Goal: Task Accomplishment & Management: Use online tool/utility

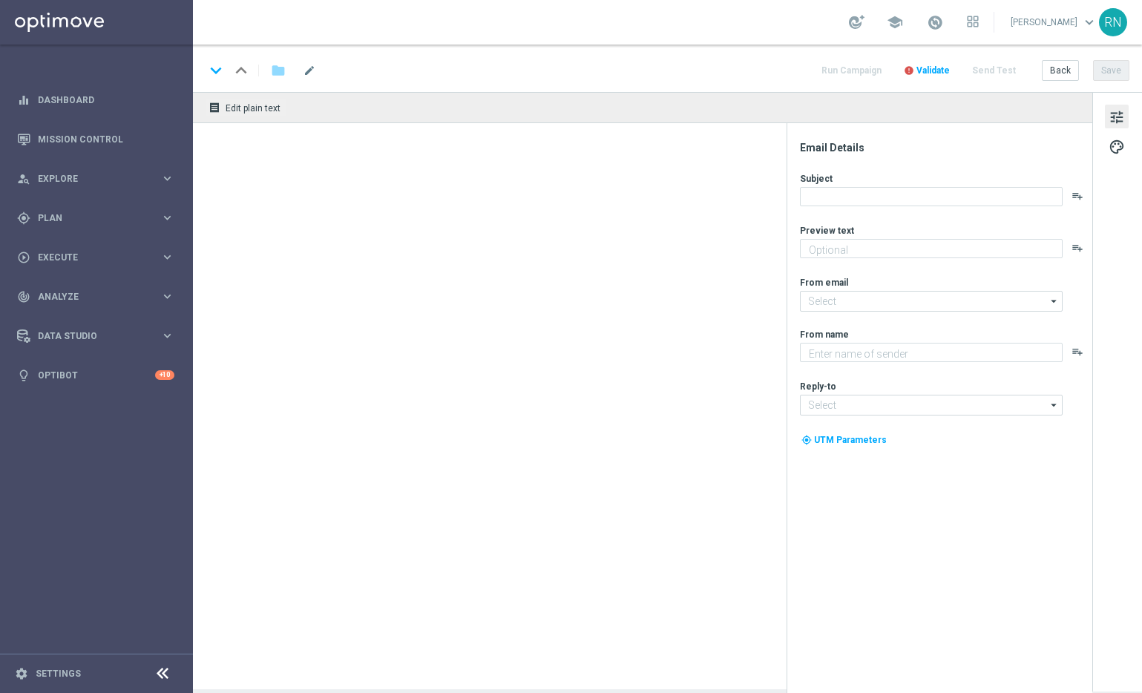
type textarea "SuperEnalotto GRATIS zum LOTTO 6 aus 45."
type textarea "Lottoland"
type input "mail@crm.lottoland.com"
type input "service@lottoland.com"
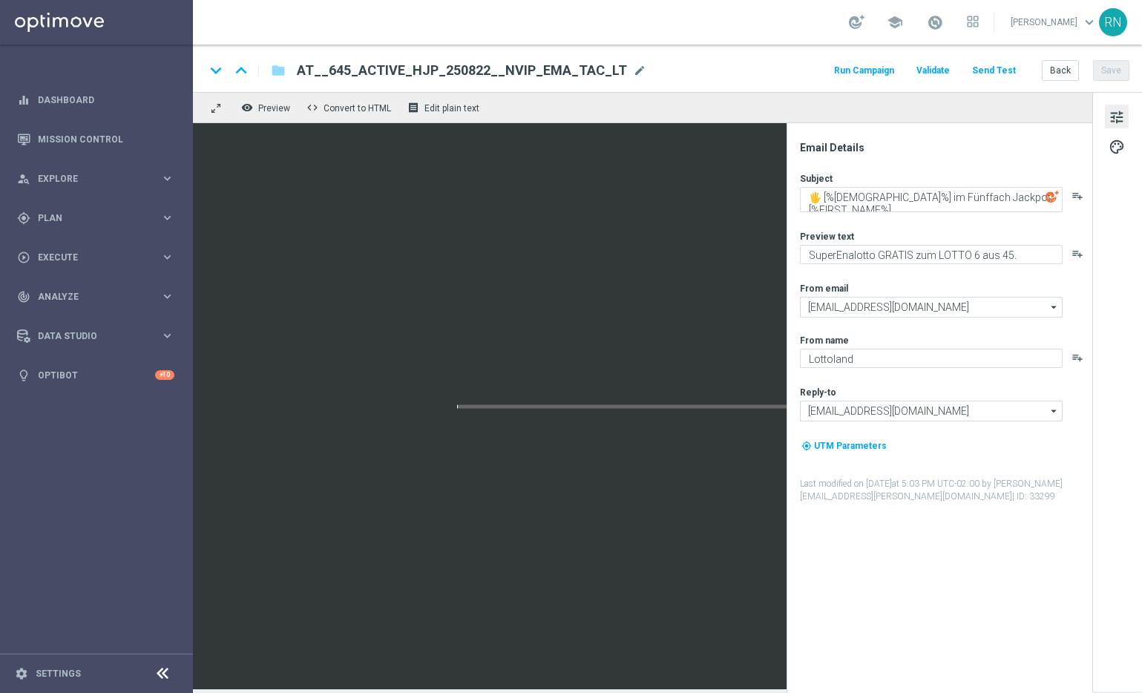
click at [752, 65] on div "keyboard_arrow_down keyboard_arrow_up folder AT__645_ACTIVE_HJP_250822__NVIP_EM…" at bounding box center [667, 70] width 924 height 19
click at [1001, 70] on button "Send Test" at bounding box center [993, 71] width 48 height 20
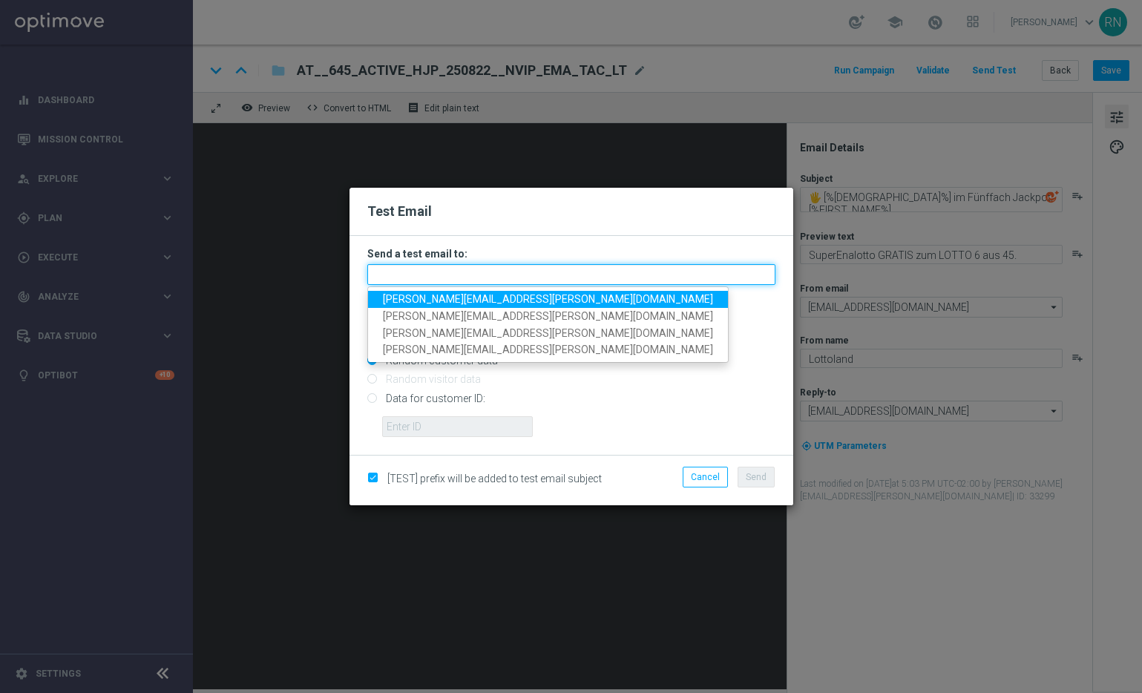
click at [435, 277] on input "text" at bounding box center [571, 274] width 408 height 21
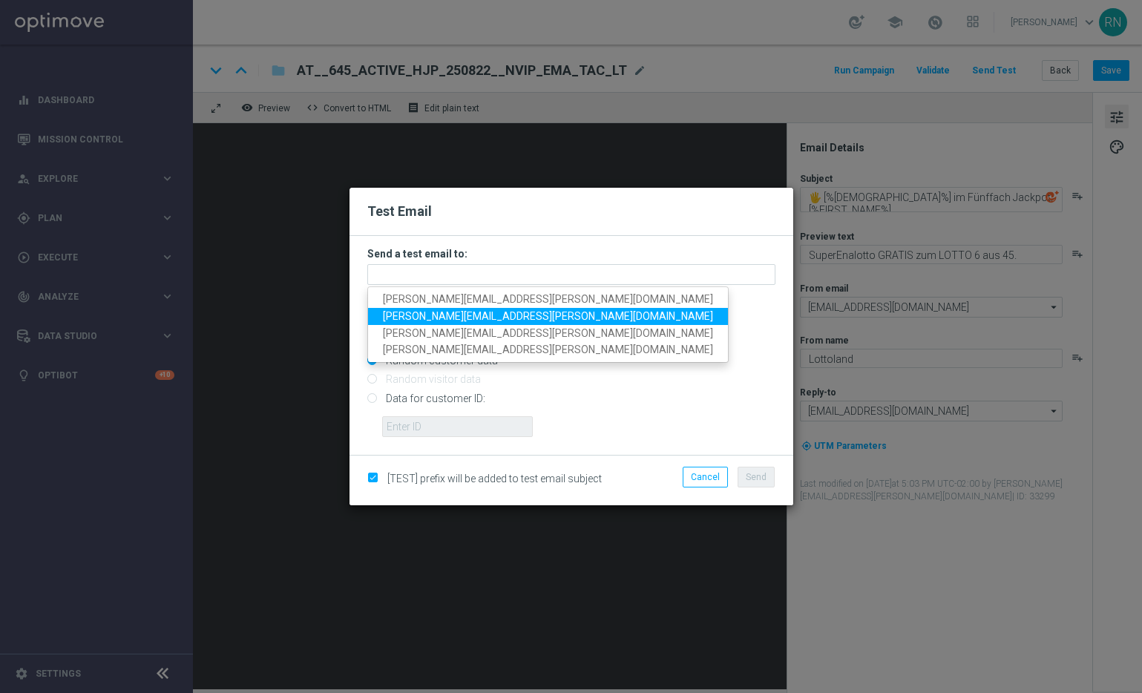
click at [464, 317] on span "[PERSON_NAME][EMAIL_ADDRESS][PERSON_NAME][DOMAIN_NAME]" at bounding box center [548, 316] width 330 height 12
type input "[PERSON_NAME][EMAIL_ADDRESS][PERSON_NAME][DOMAIN_NAME]"
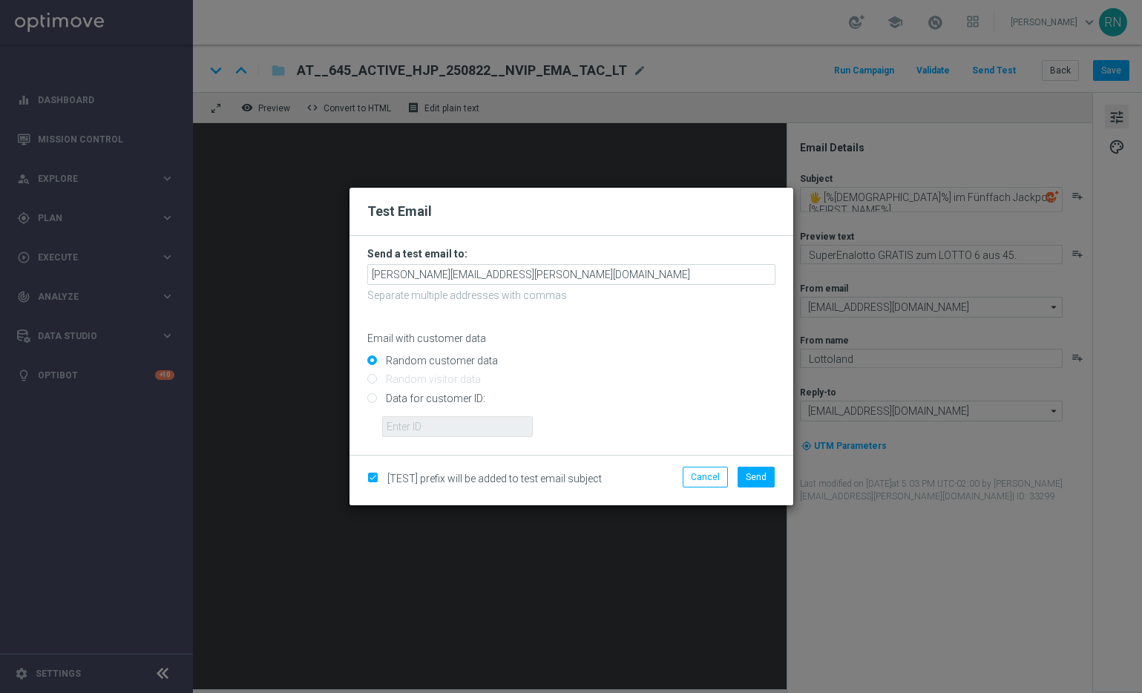
click at [401, 402] on input "Data for customer ID:" at bounding box center [571, 404] width 408 height 21
radio input "true"
click at [457, 428] on input "text" at bounding box center [457, 426] width 151 height 21
paste input "224105369"
type input "224105369"
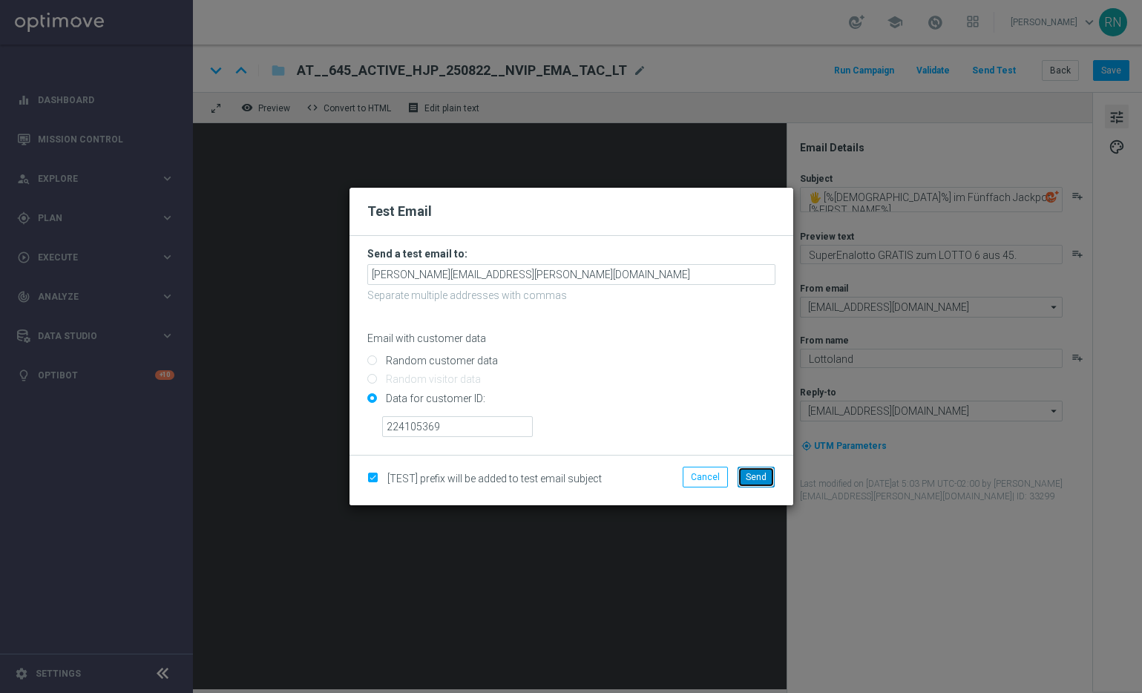
click at [760, 474] on span "Send" at bounding box center [755, 477] width 21 height 10
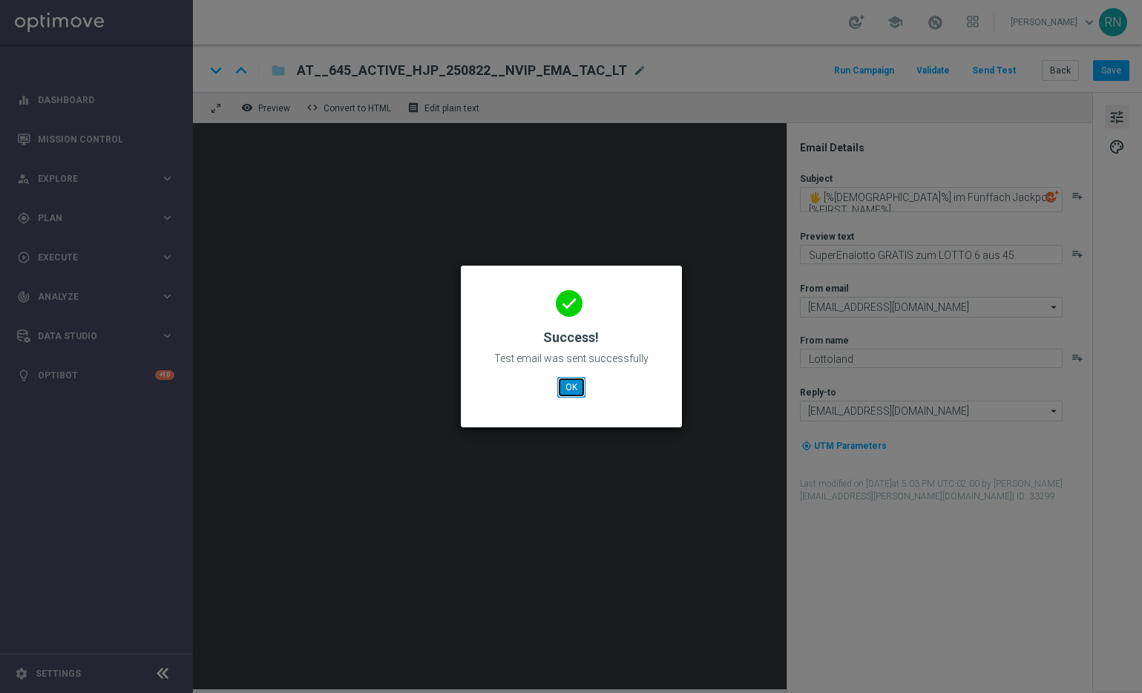
click at [578, 384] on button "OK" at bounding box center [571, 387] width 28 height 21
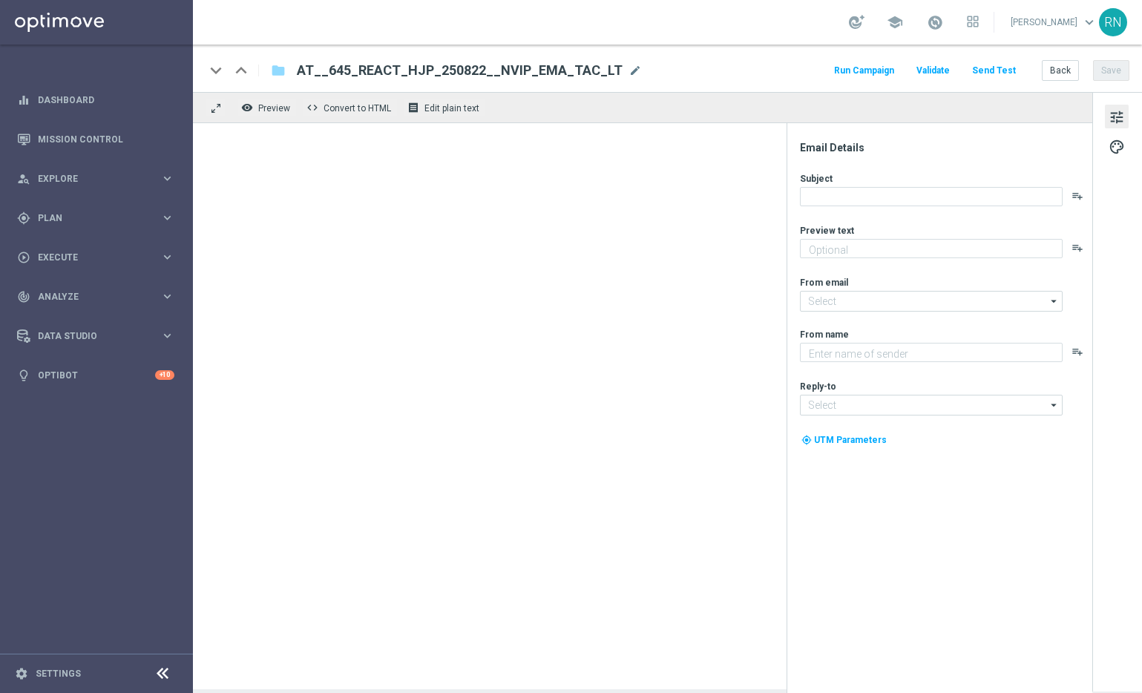
type textarea "SuperEnalotto GRATIS zum LOTTO 6 aus 45."
type textarea "Lottoland"
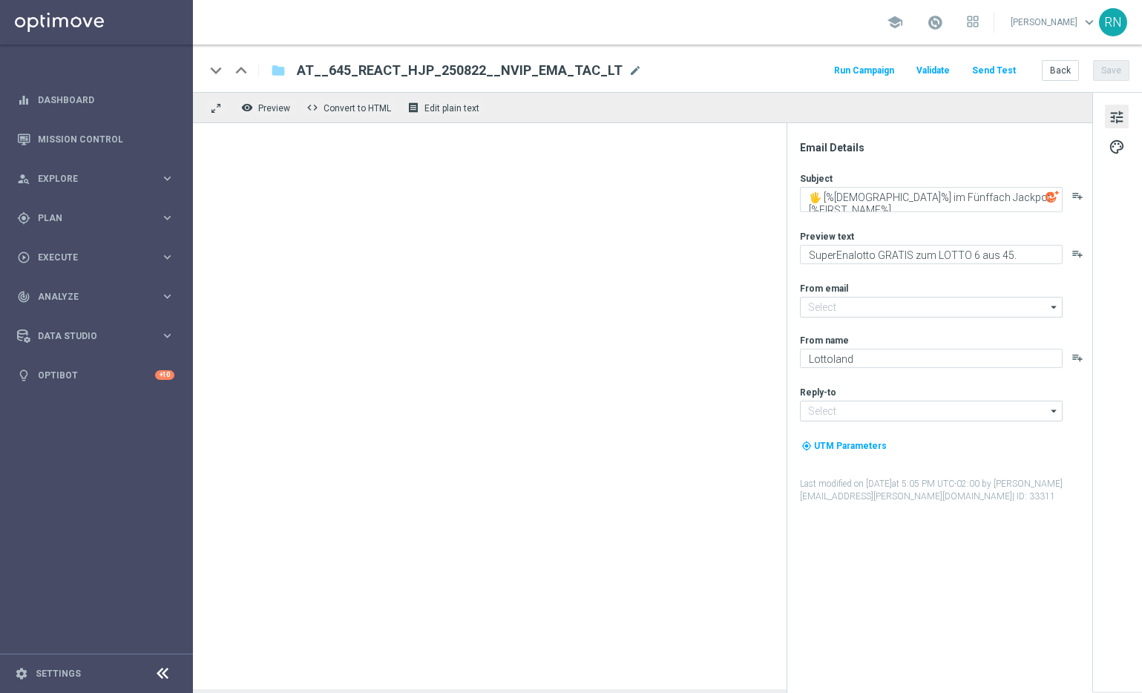
type input "[EMAIL_ADDRESS][DOMAIN_NAME]"
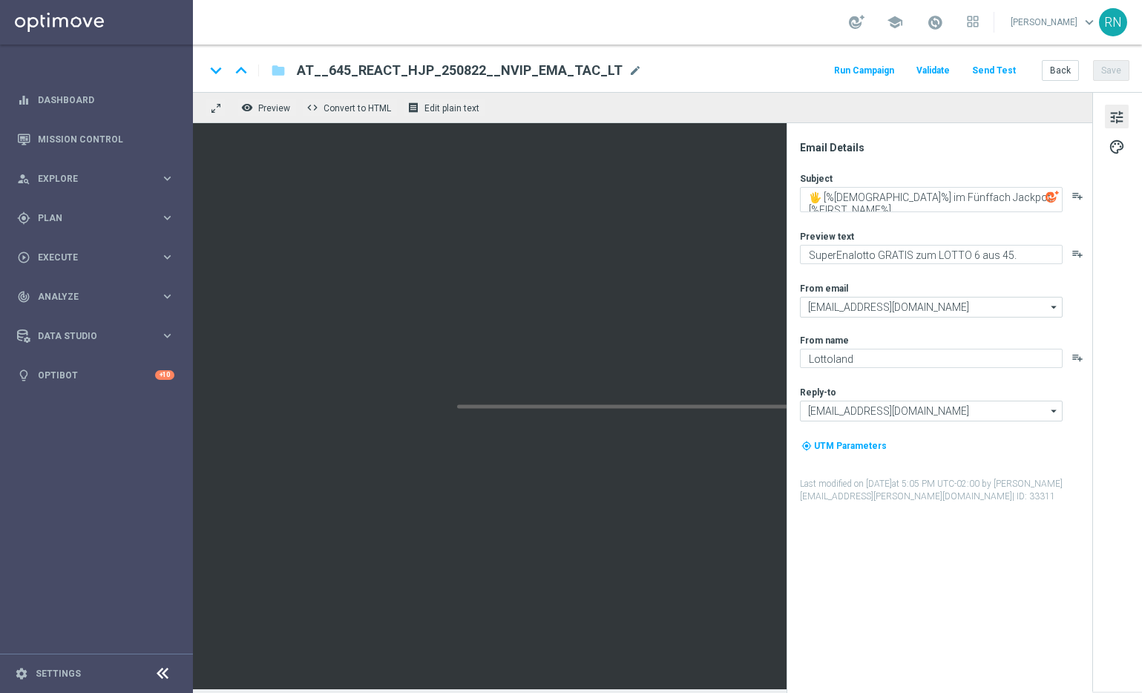
click at [786, 27] on div "school [PERSON_NAME] keyboard_arrow_down RN" at bounding box center [667, 22] width 949 height 45
click at [991, 72] on button "Send Test" at bounding box center [993, 71] width 48 height 20
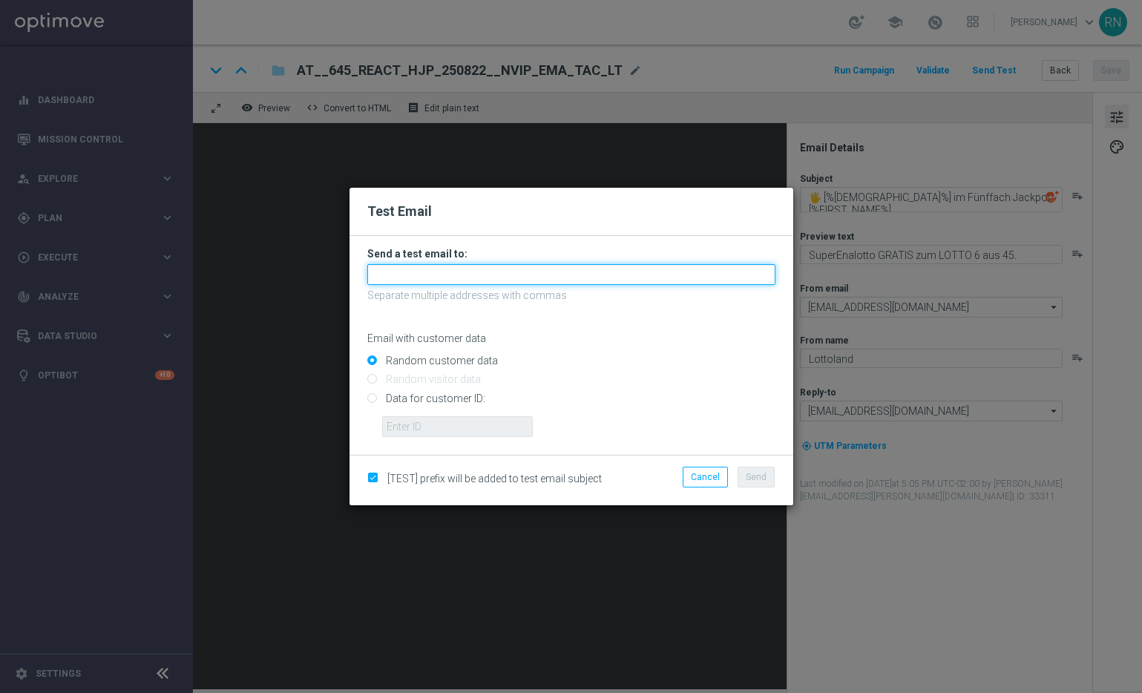
click at [447, 284] on input "text" at bounding box center [571, 274] width 408 height 21
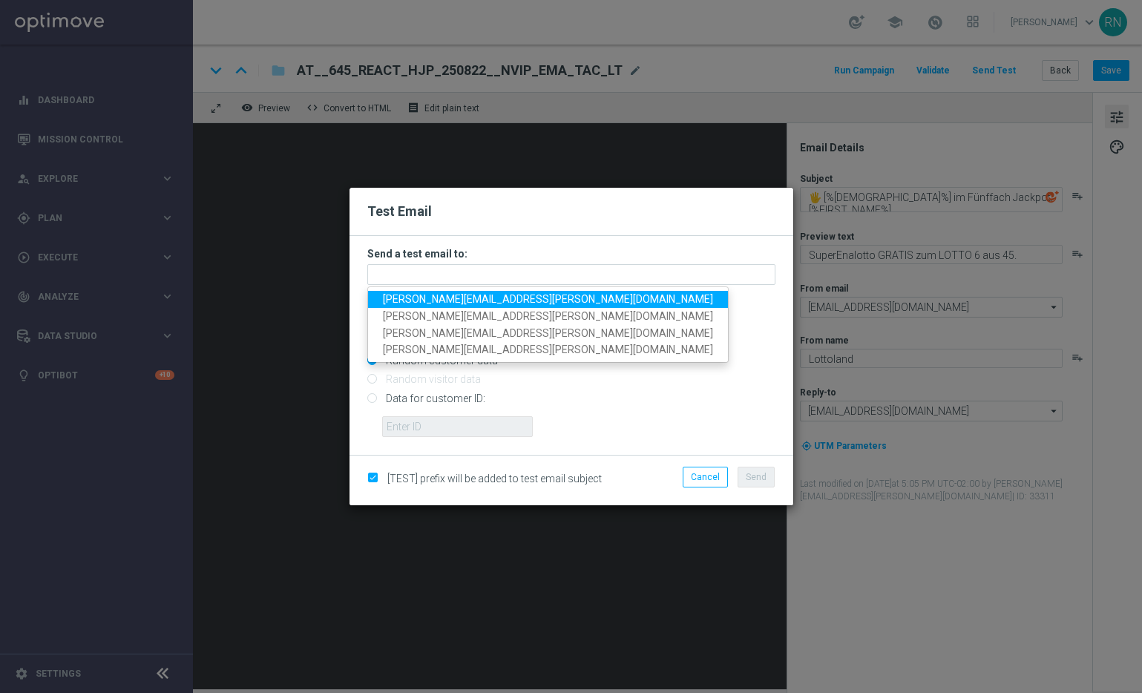
click at [473, 299] on span "[PERSON_NAME][EMAIL_ADDRESS][PERSON_NAME][DOMAIN_NAME]" at bounding box center [548, 299] width 330 height 12
type input "[PERSON_NAME][EMAIL_ADDRESS][PERSON_NAME][DOMAIN_NAME]"
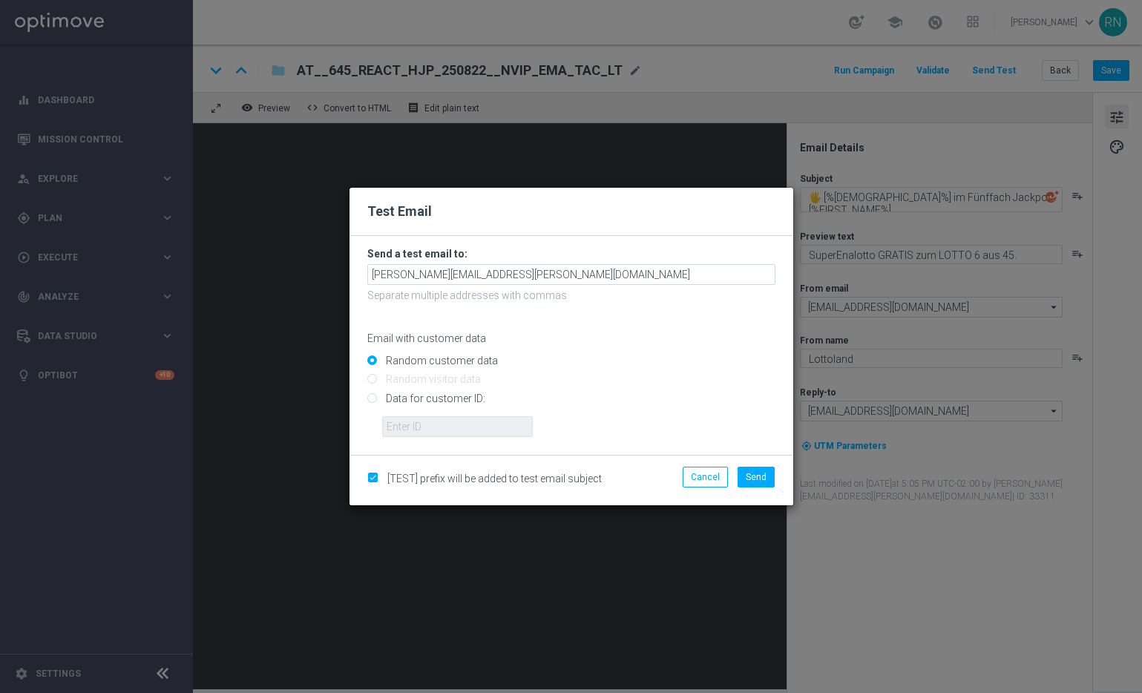
click at [408, 399] on input "Data for customer ID:" at bounding box center [571, 404] width 408 height 21
radio input "true"
click at [450, 431] on input "text" at bounding box center [457, 426] width 151 height 21
paste input "224105369"
type input "224105369"
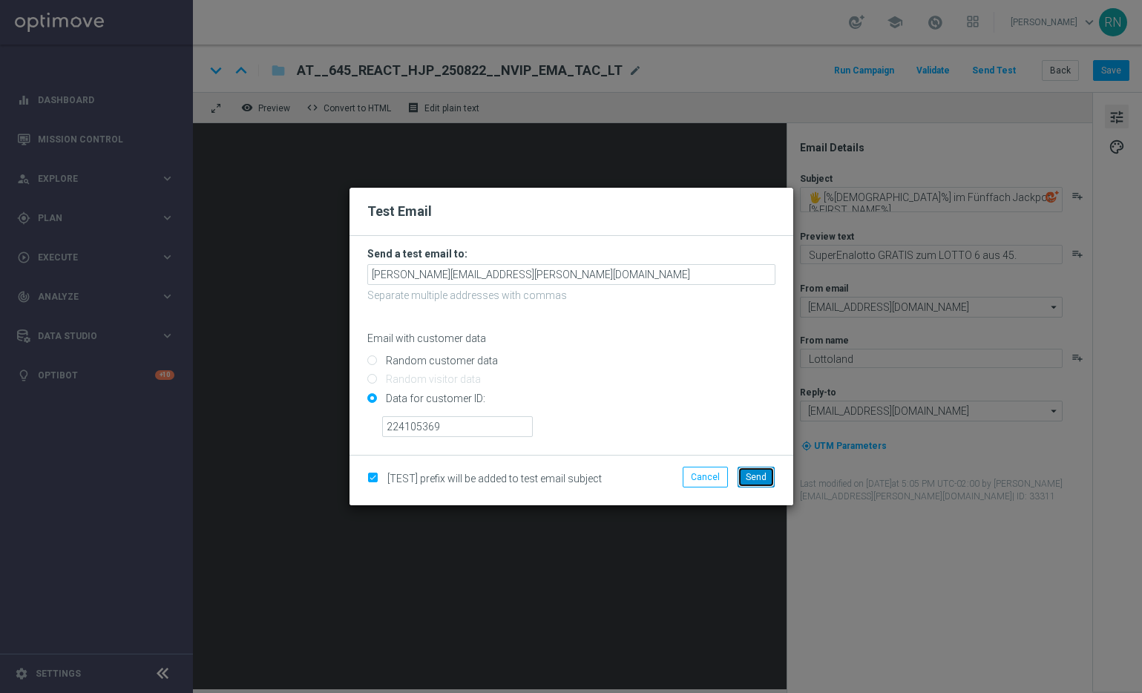
click at [756, 472] on span "Send" at bounding box center [755, 477] width 21 height 10
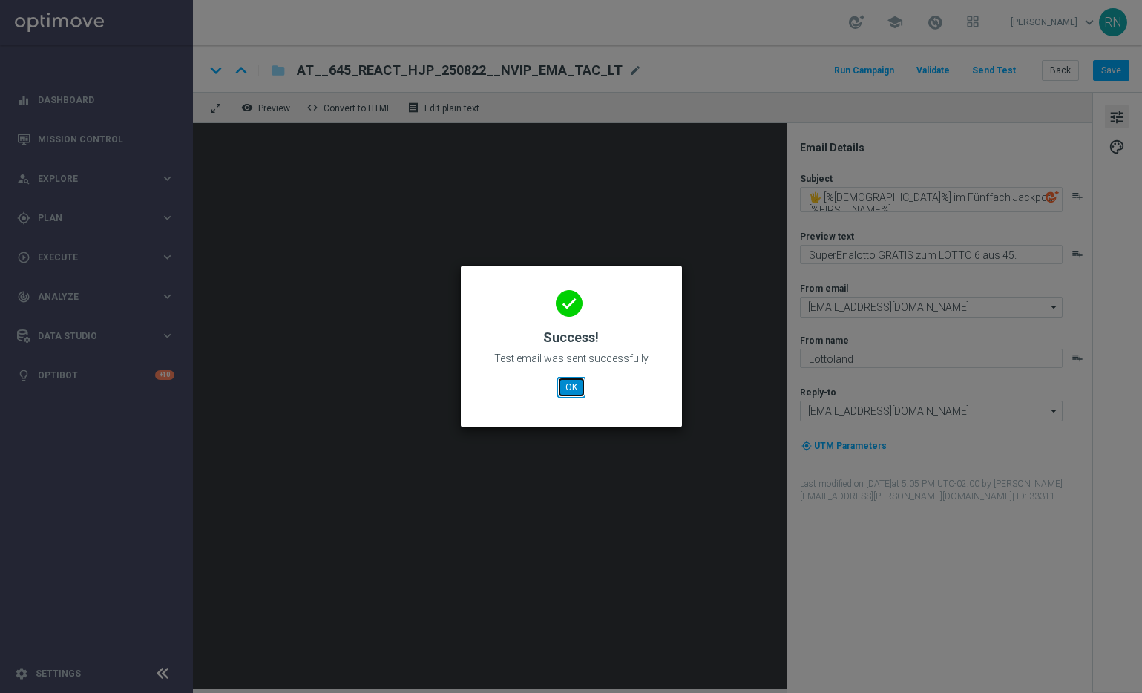
click at [572, 390] on button "OK" at bounding box center [571, 387] width 28 height 21
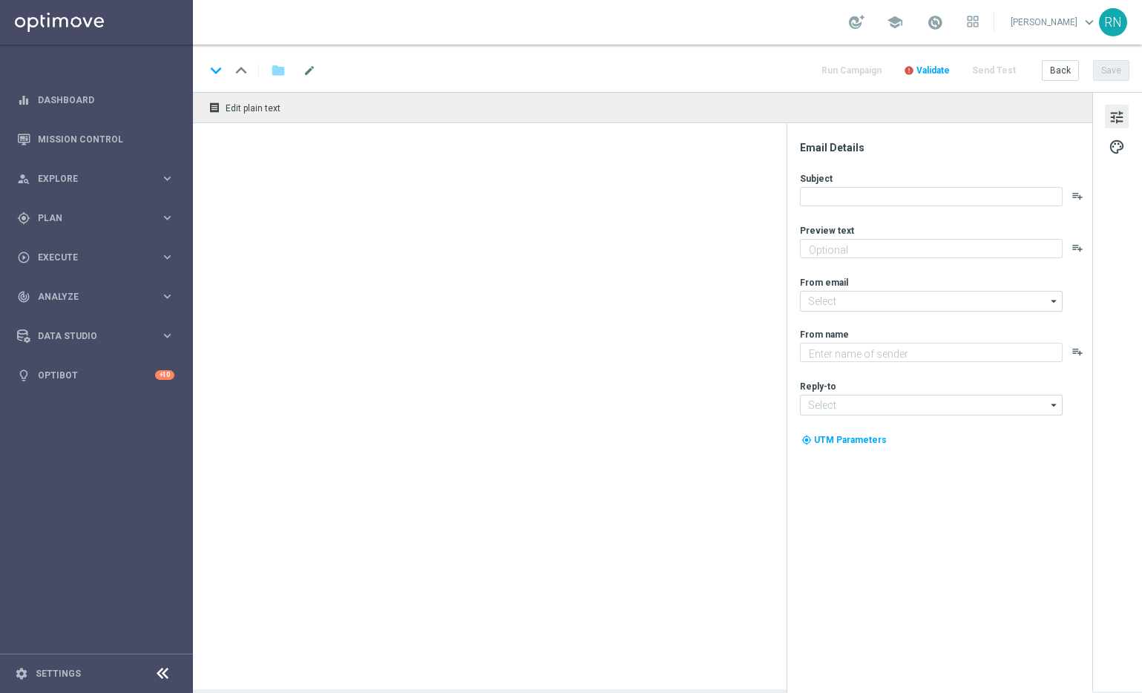
type textarea "SuperEnalotto GRATIS zum LOTTO 6 aus 45."
type input "[EMAIL_ADDRESS][DOMAIN_NAME]"
type textarea "Lottoland"
type input "[EMAIL_ADDRESS][DOMAIN_NAME]"
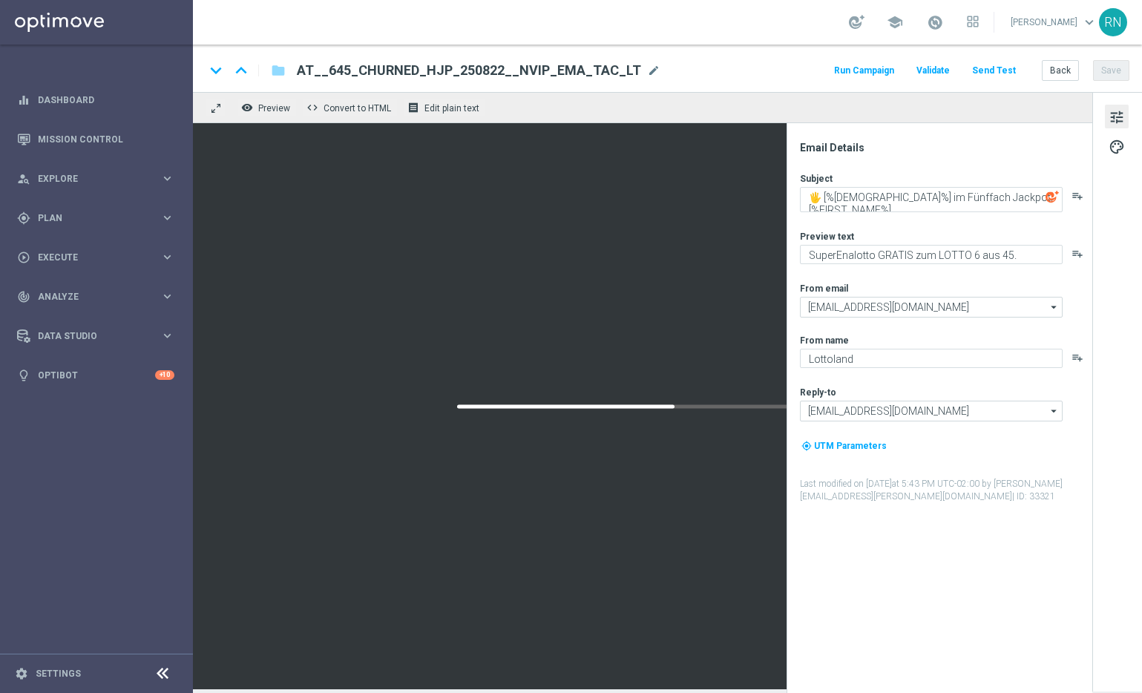
click at [991, 73] on button "Send Test" at bounding box center [993, 71] width 48 height 20
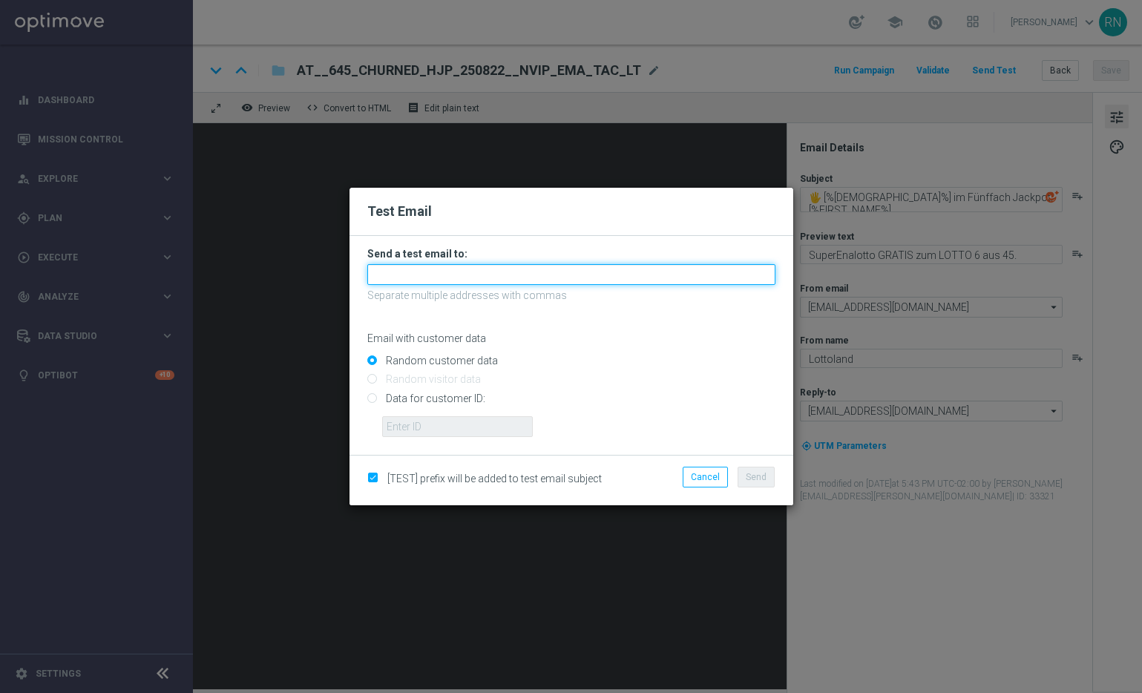
click at [557, 274] on input "text" at bounding box center [571, 274] width 408 height 21
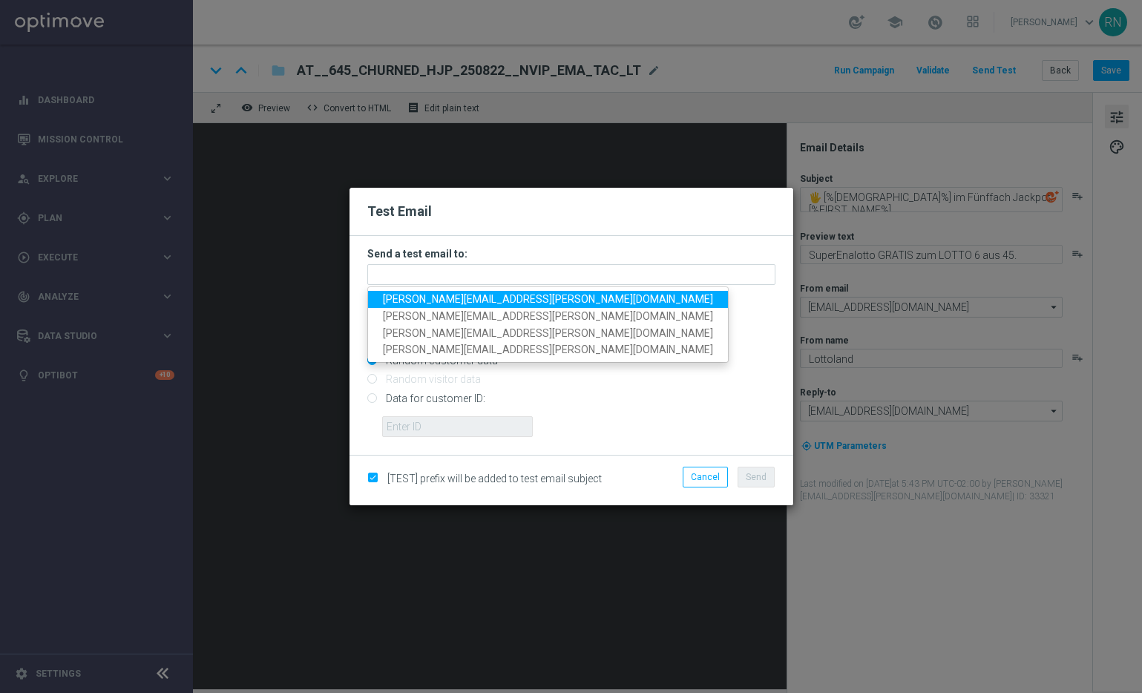
click at [518, 301] on span "[PERSON_NAME][EMAIL_ADDRESS][PERSON_NAME][DOMAIN_NAME]" at bounding box center [548, 299] width 330 height 12
type input "[PERSON_NAME][EMAIL_ADDRESS][PERSON_NAME][DOMAIN_NAME]"
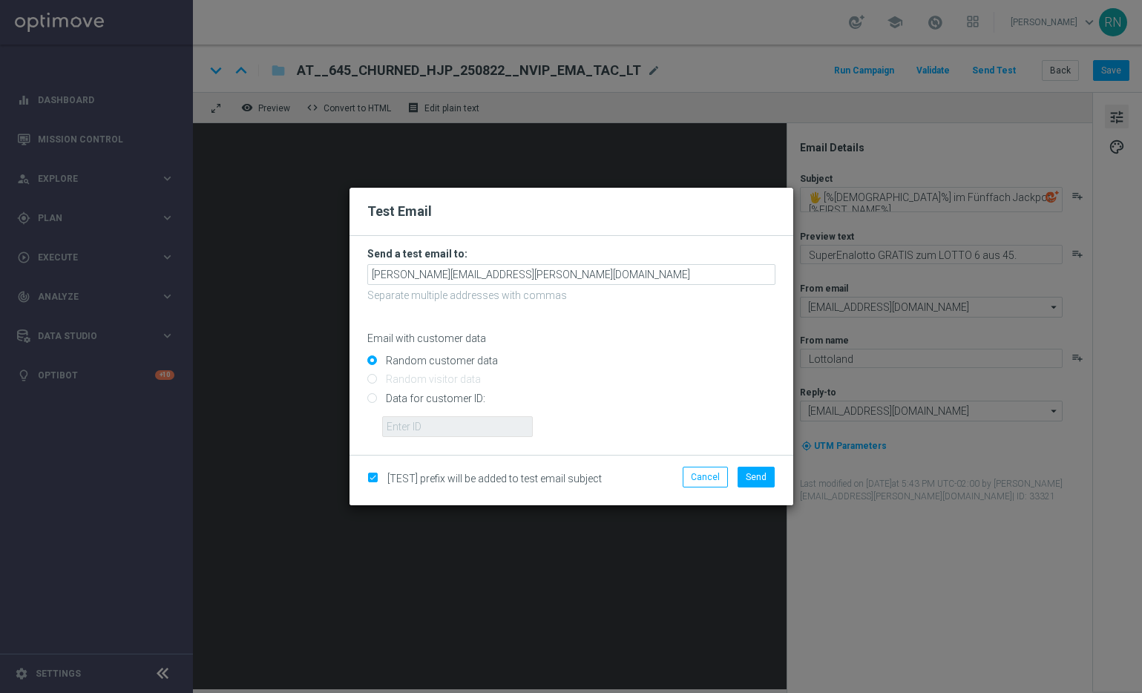
click at [442, 412] on input "Data for customer ID:" at bounding box center [571, 404] width 408 height 21
radio input "true"
click at [450, 428] on input "text" at bounding box center [457, 426] width 151 height 21
click at [489, 424] on input "text" at bounding box center [457, 426] width 151 height 21
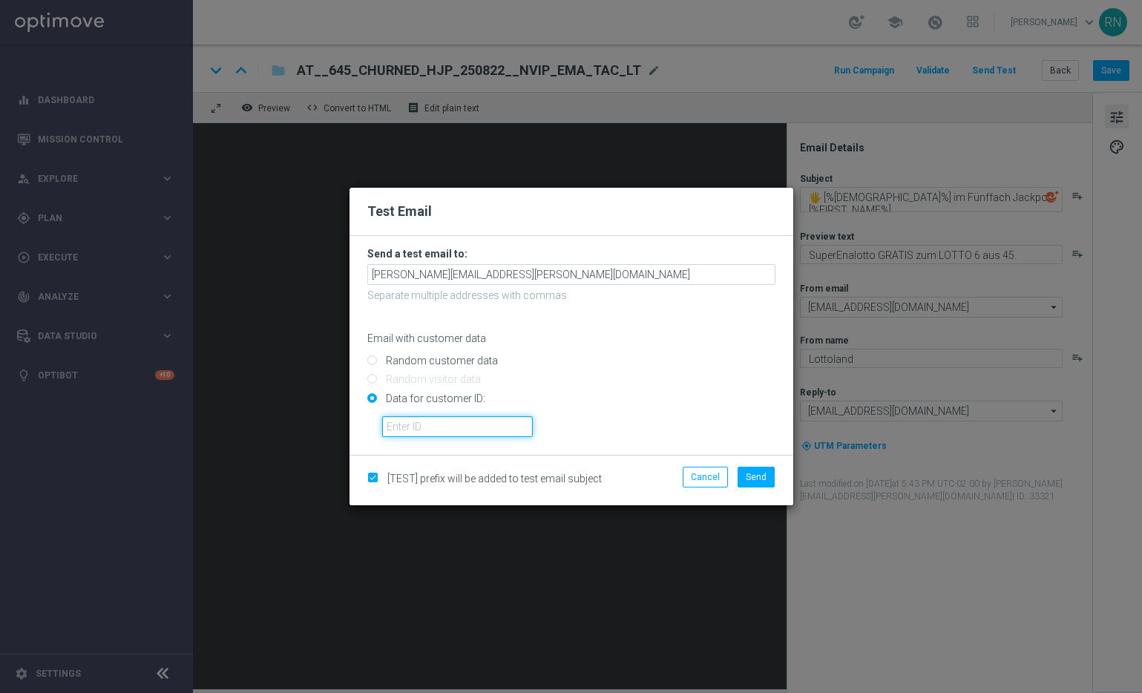
paste input "224105369"
type input "224105369"
click at [751, 472] on span "Send" at bounding box center [755, 477] width 21 height 10
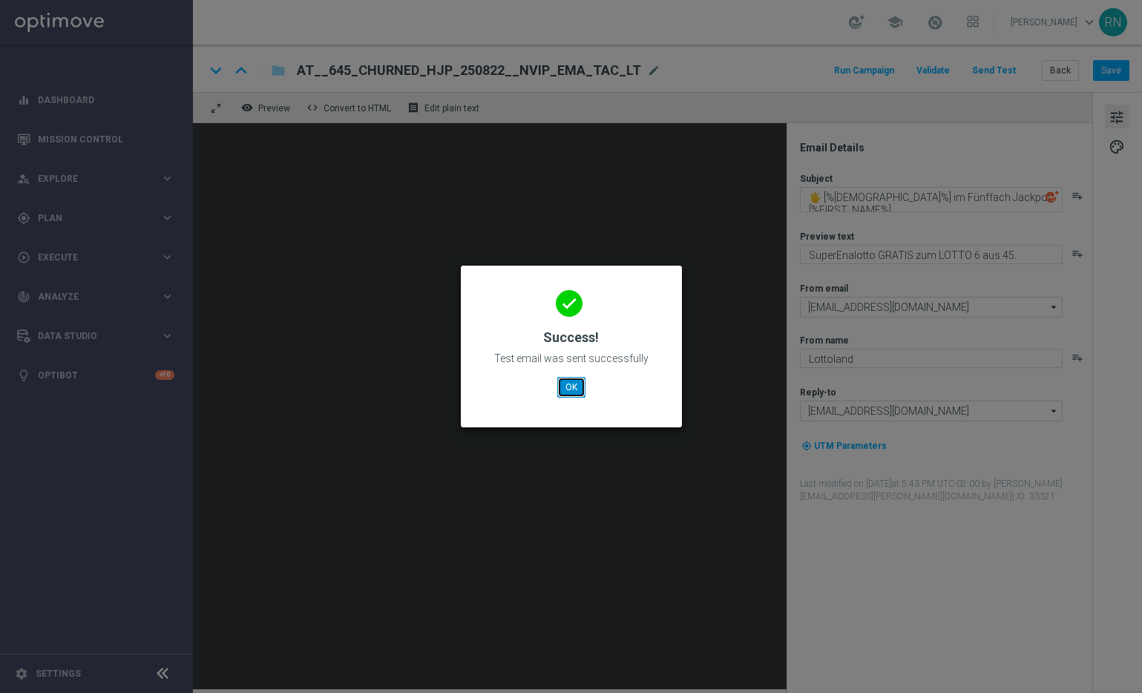
click at [571, 388] on button "OK" at bounding box center [571, 387] width 28 height 21
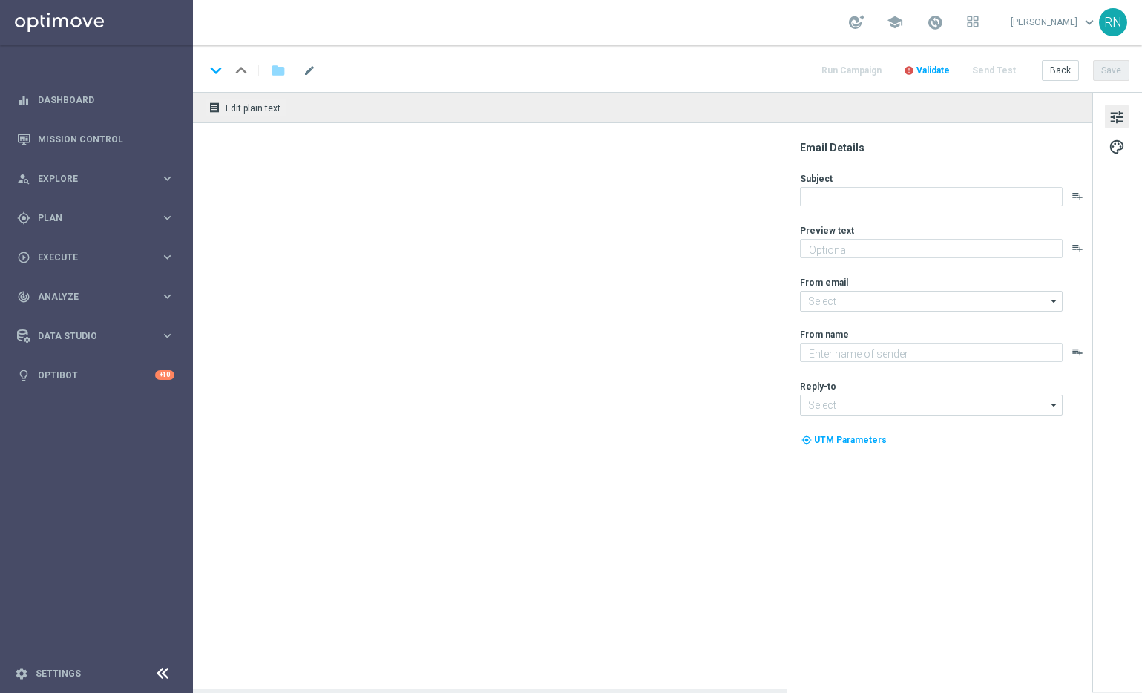
type textarea "25 % Rabatt sichern."
type input "[EMAIL_ADDRESS][DOMAIN_NAME]"
type textarea "Lottoland"
type input "[EMAIL_ADDRESS][DOMAIN_NAME]"
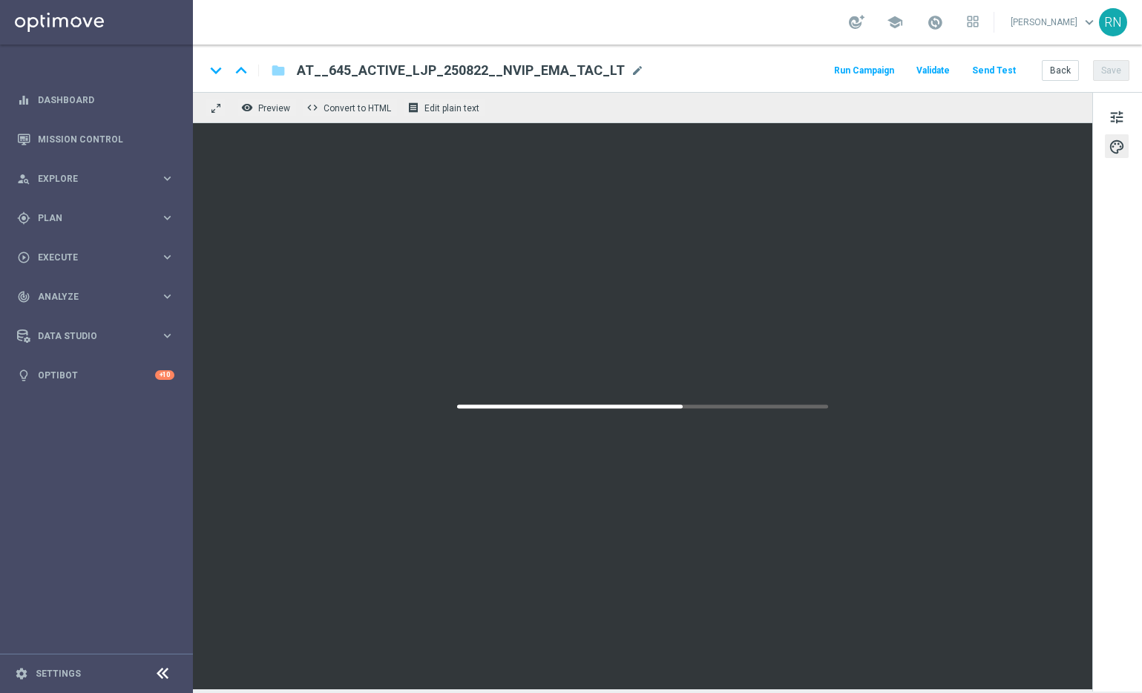
click at [1005, 72] on button "Send Test" at bounding box center [993, 71] width 48 height 20
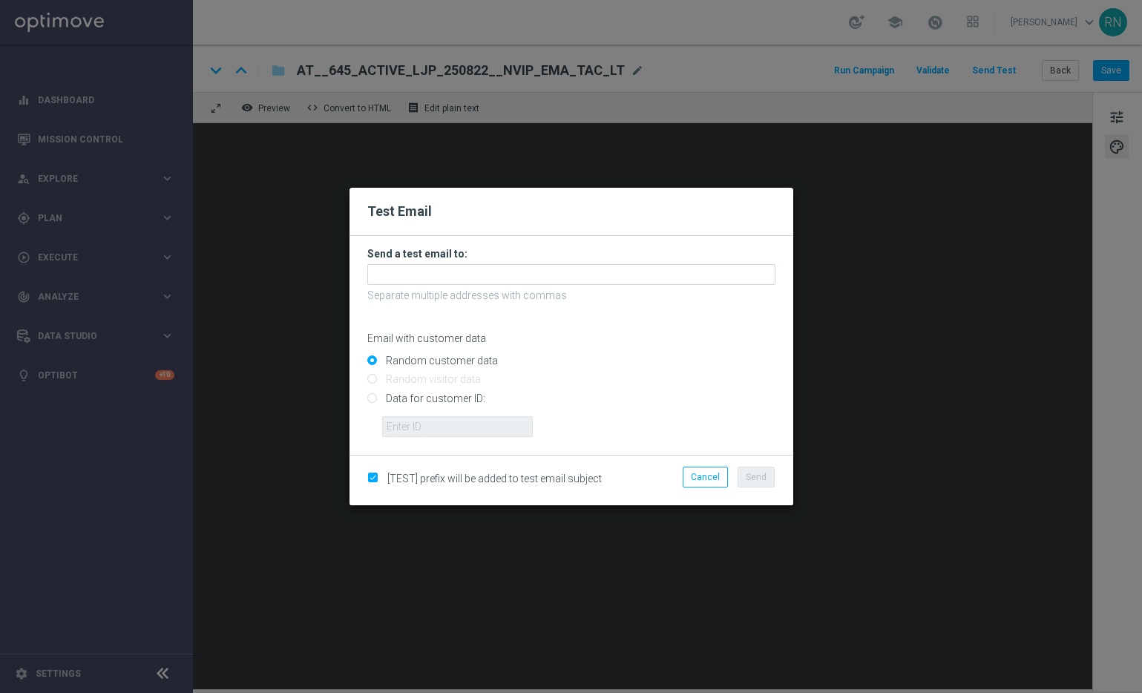
click at [398, 398] on input "Data for customer ID:" at bounding box center [571, 404] width 408 height 21
radio input "true"
click at [415, 421] on input "text" at bounding box center [457, 426] width 151 height 21
drag, startPoint x: 429, startPoint y: 427, endPoint x: 368, endPoint y: 423, distance: 61.7
click at [368, 423] on div "Data for customer ID: v" at bounding box center [571, 411] width 408 height 50
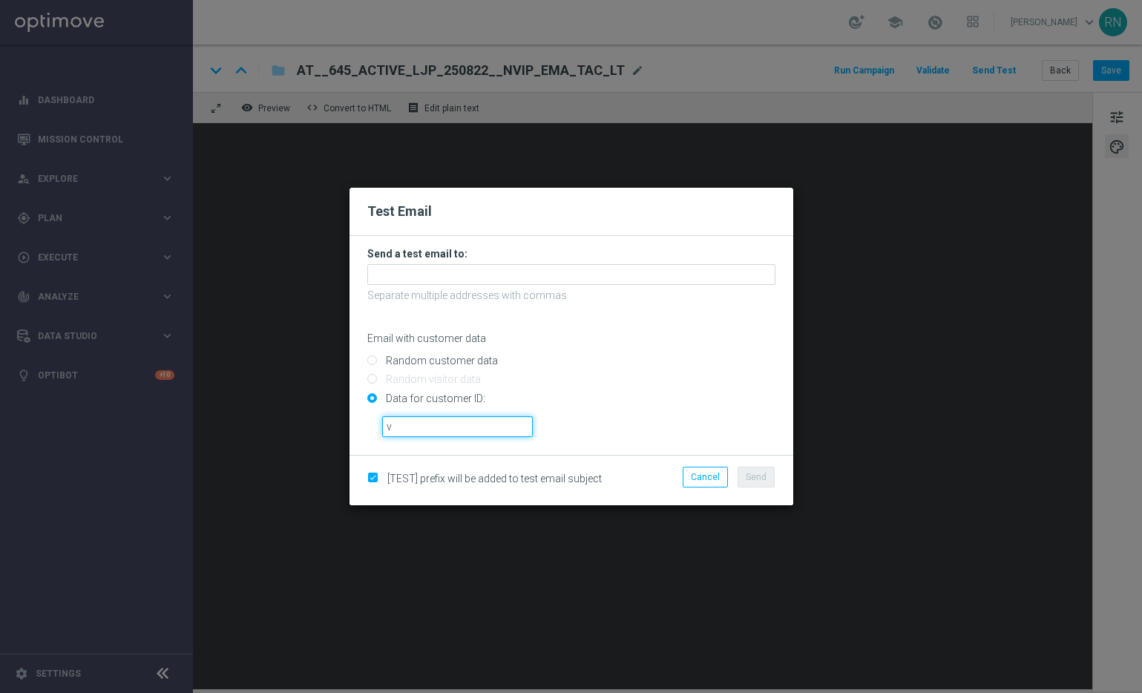
paste input "224105369"
type input "224105369"
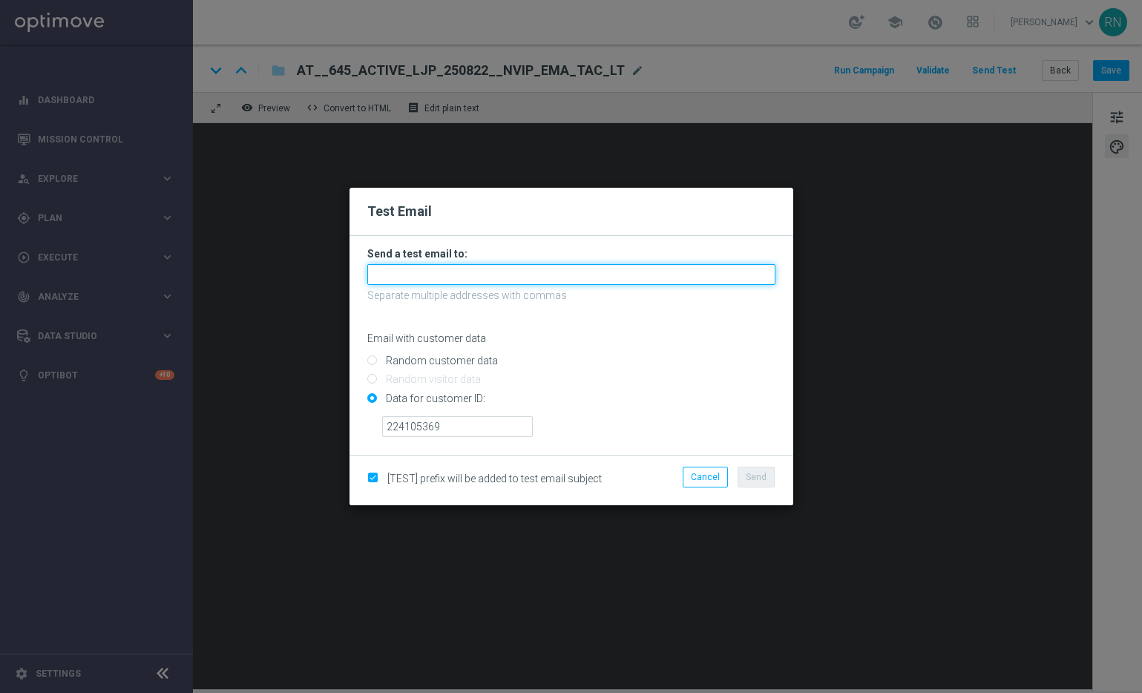
click at [428, 280] on input "text" at bounding box center [571, 274] width 408 height 21
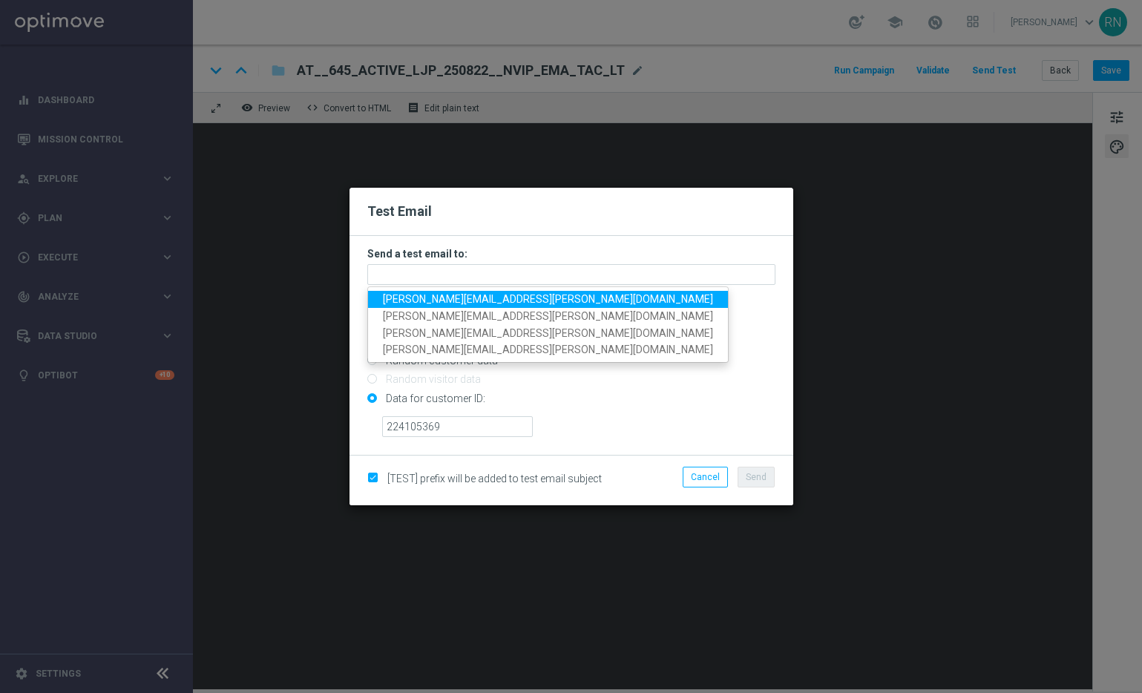
click at [447, 294] on span "[PERSON_NAME][EMAIL_ADDRESS][PERSON_NAME][DOMAIN_NAME]" at bounding box center [548, 299] width 330 height 12
type input "[PERSON_NAME][EMAIL_ADDRESS][PERSON_NAME][DOMAIN_NAME]"
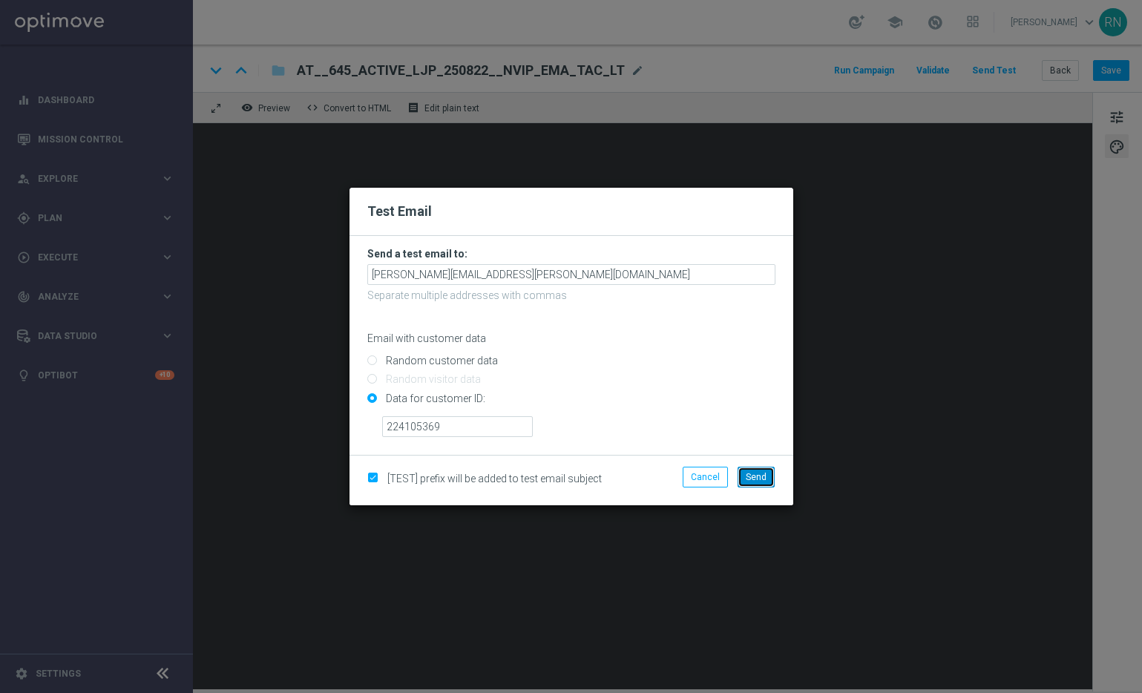
click at [755, 481] on span "Send" at bounding box center [755, 477] width 21 height 10
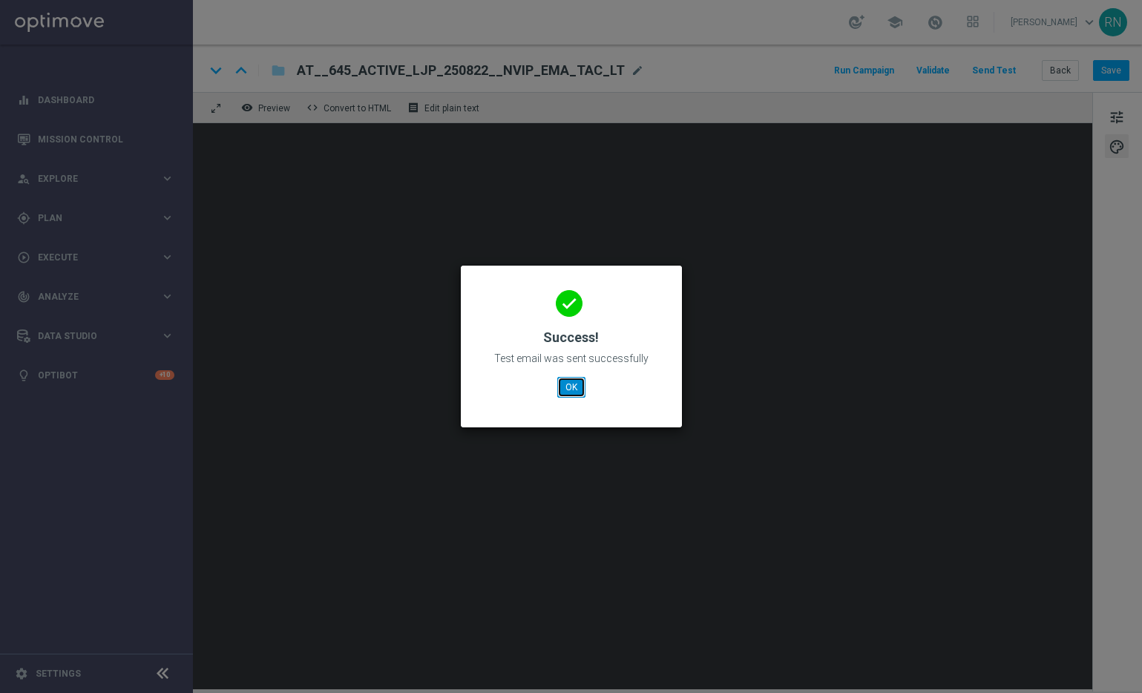
click at [563, 390] on button "OK" at bounding box center [571, 387] width 28 height 21
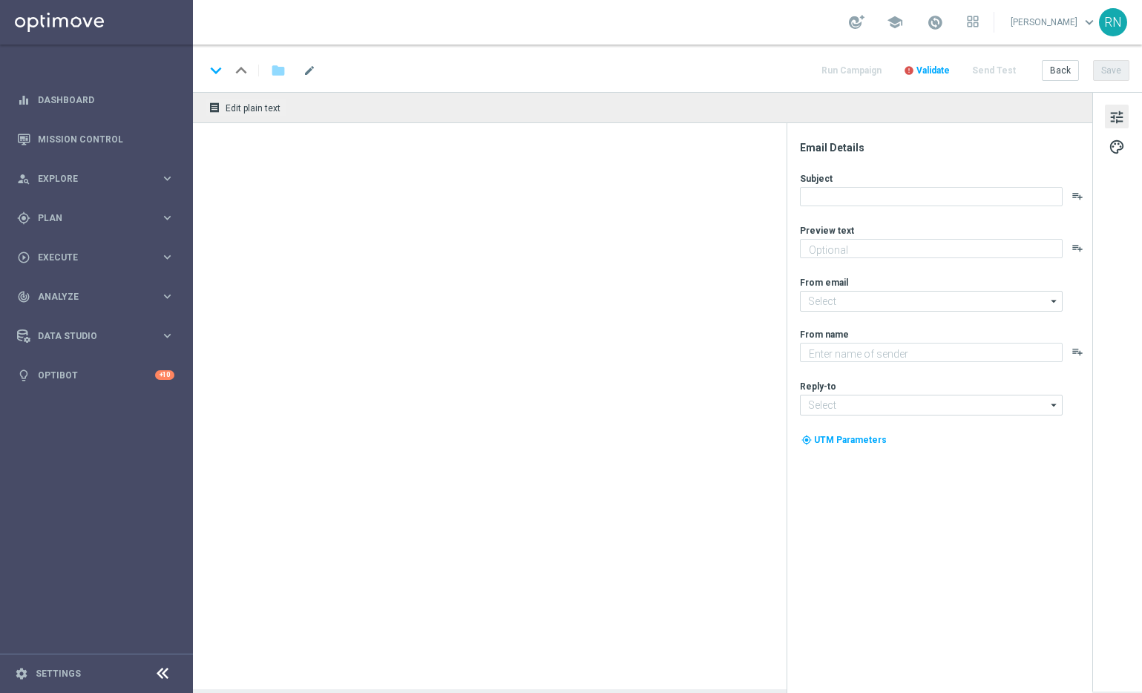
click at [802, 23] on div "school [PERSON_NAME] keyboard_arrow_down RN" at bounding box center [667, 22] width 949 height 45
type textarea "25 % Rabatt sichern."
type textarea "Lottoland"
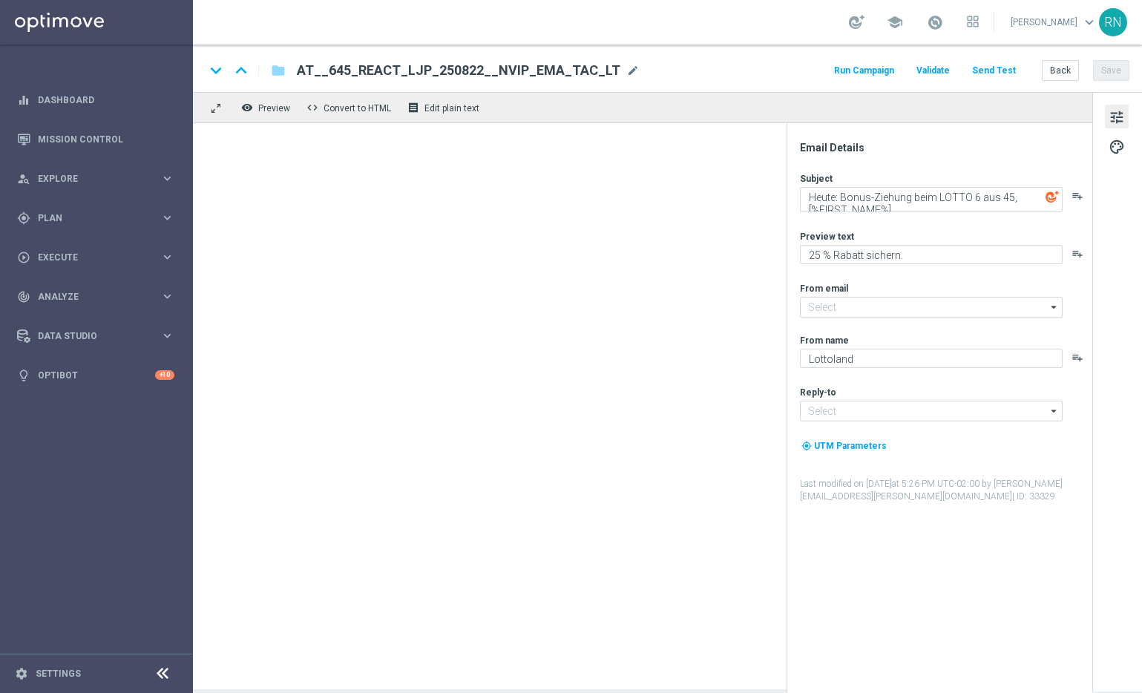
type input "[EMAIL_ADDRESS][DOMAIN_NAME]"
click at [995, 66] on button "Send Test" at bounding box center [993, 71] width 48 height 20
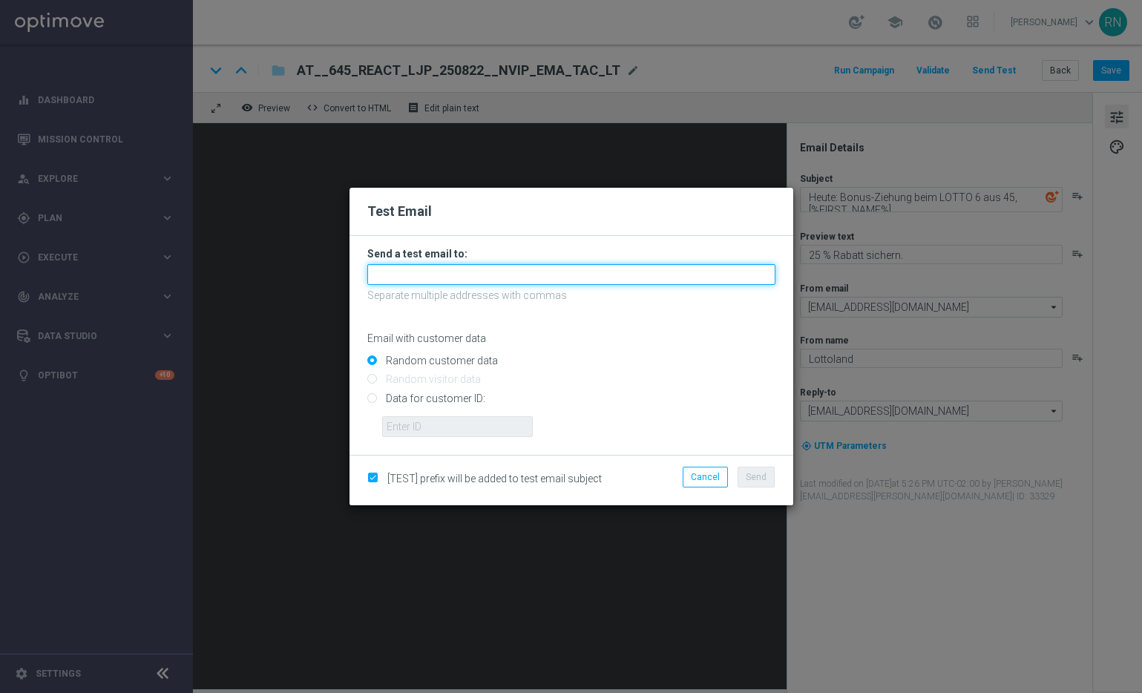
click at [424, 269] on input "text" at bounding box center [571, 274] width 408 height 21
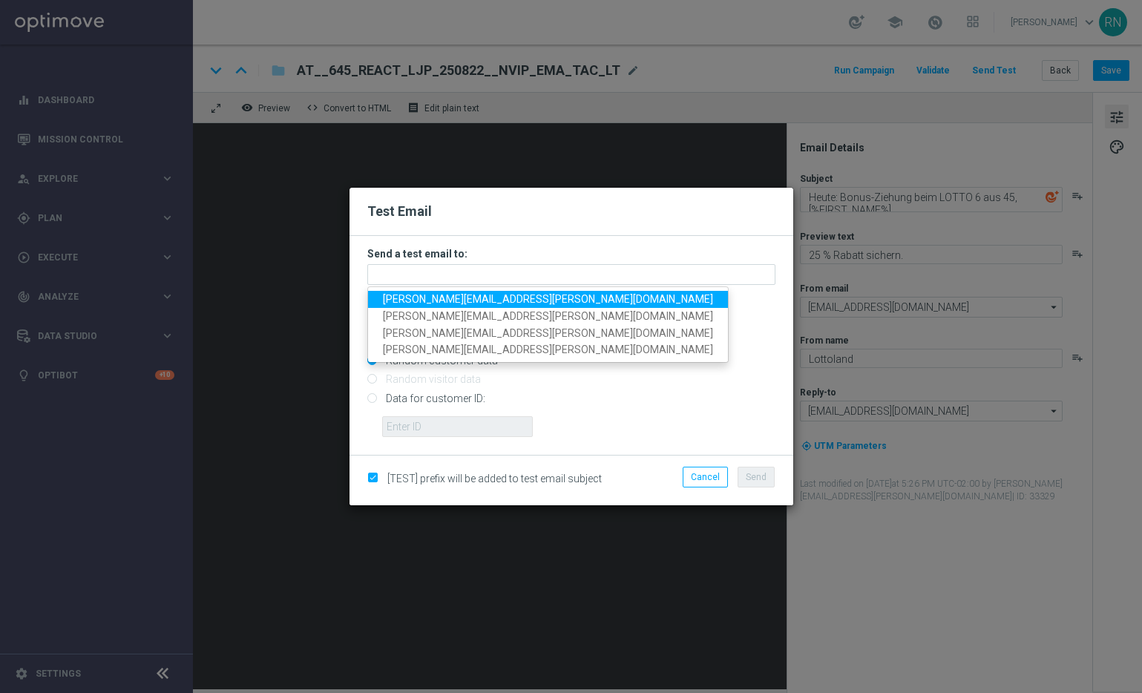
click at [466, 298] on span "[PERSON_NAME][EMAIL_ADDRESS][PERSON_NAME][DOMAIN_NAME]" at bounding box center [548, 299] width 330 height 12
type input "[PERSON_NAME][EMAIL_ADDRESS][PERSON_NAME][DOMAIN_NAME]"
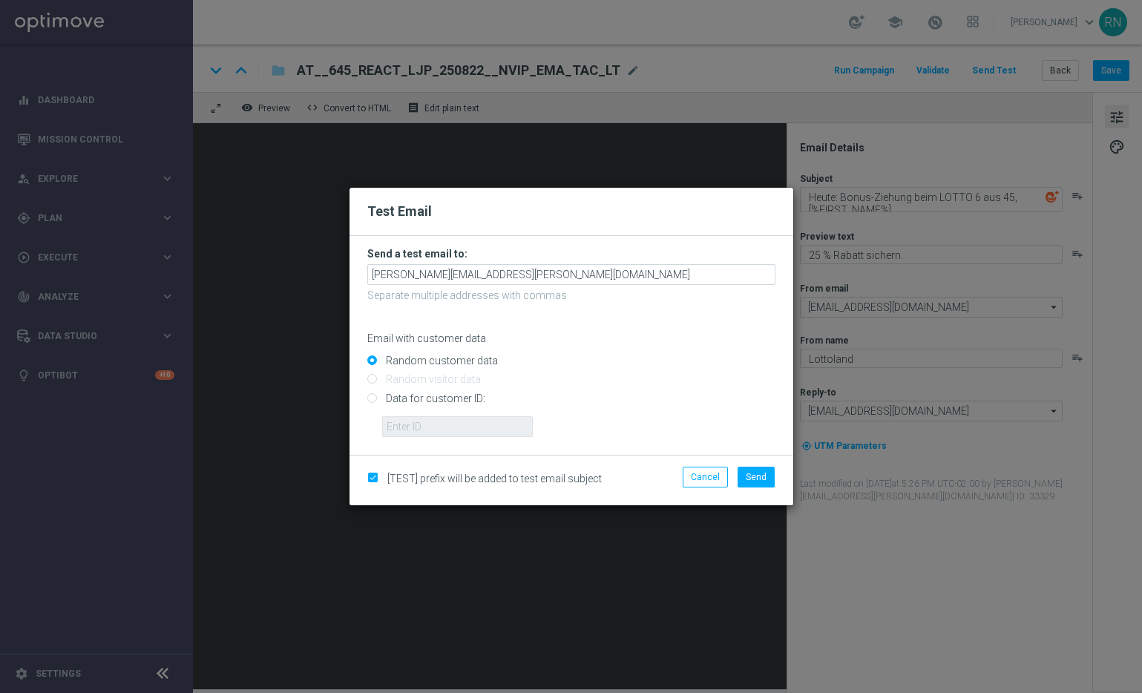
click at [434, 400] on input "Data for customer ID:" at bounding box center [571, 404] width 408 height 21
radio input "true"
click at [478, 428] on input "text" at bounding box center [457, 426] width 151 height 21
paste input "224105369"
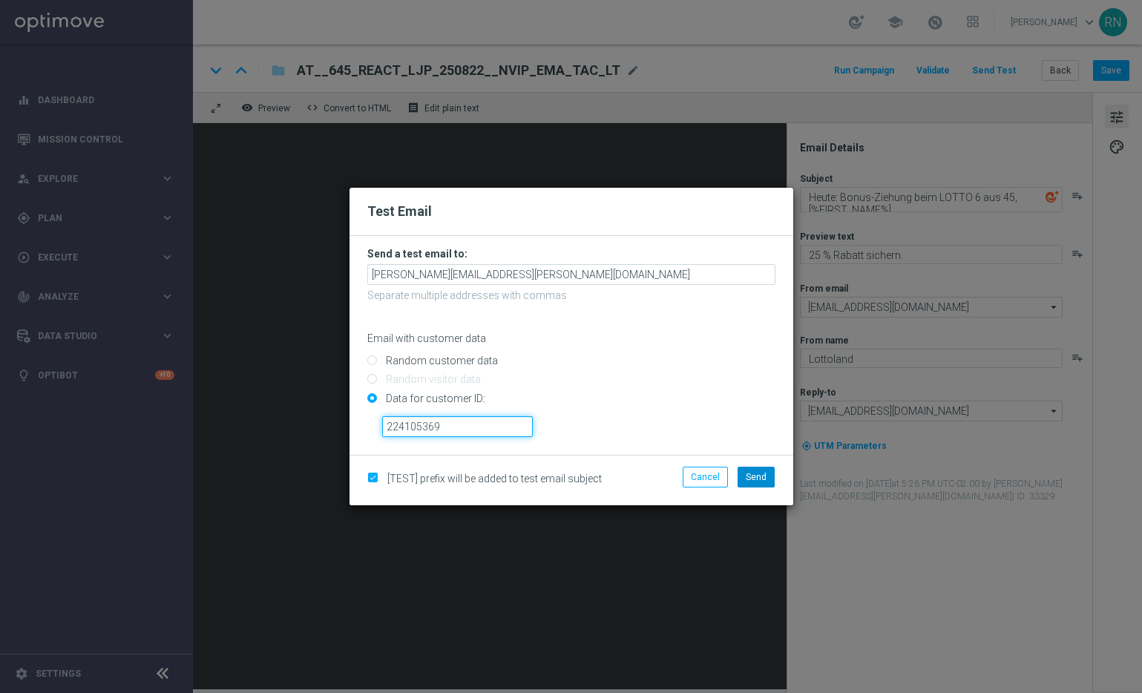
type input "224105369"
click at [767, 476] on button "Send" at bounding box center [755, 477] width 37 height 21
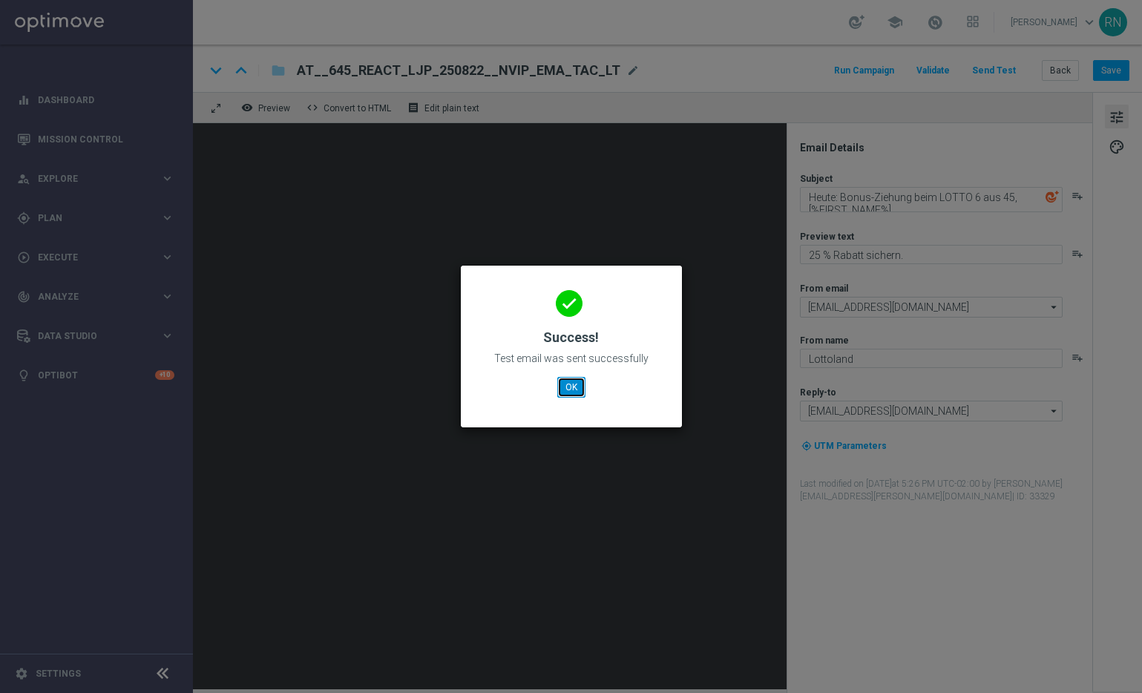
click at [570, 388] on button "OK" at bounding box center [571, 387] width 28 height 21
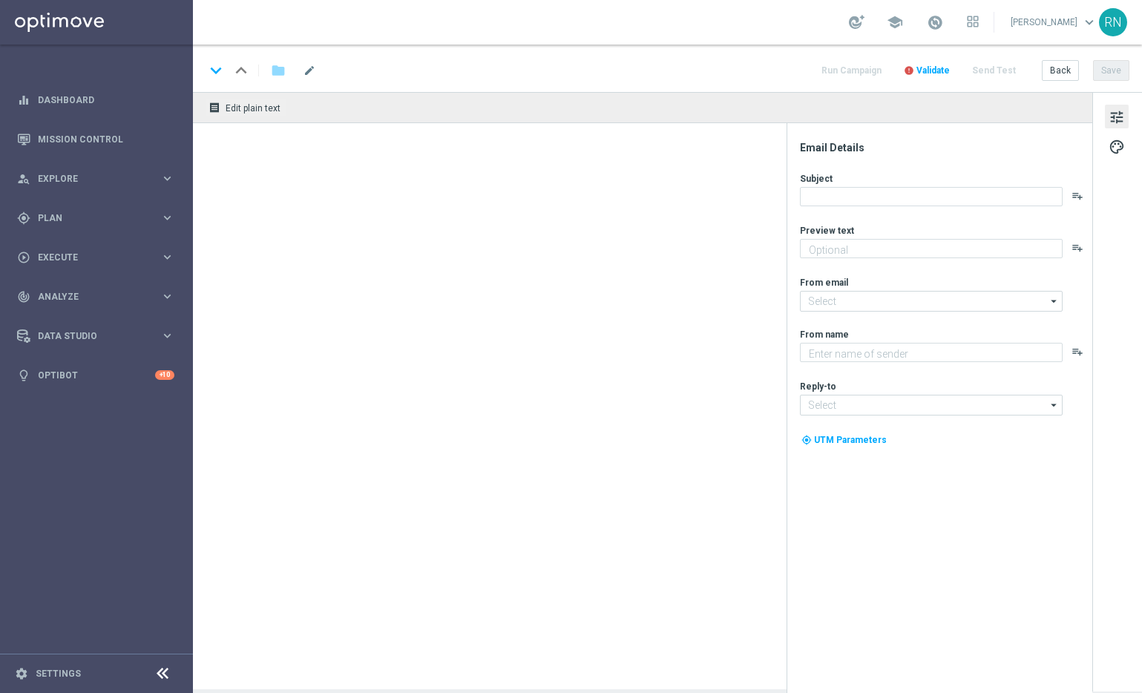
type textarea "30% Rabatt sichern."
type textarea "Lottoland"
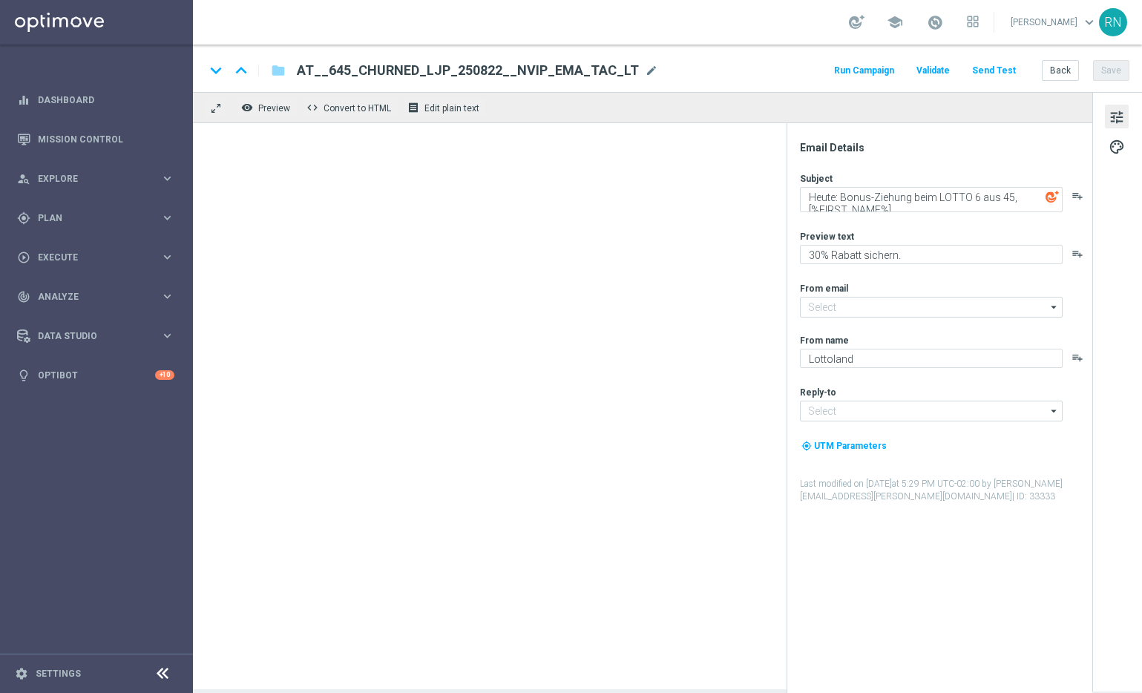
type input "[EMAIL_ADDRESS][DOMAIN_NAME]"
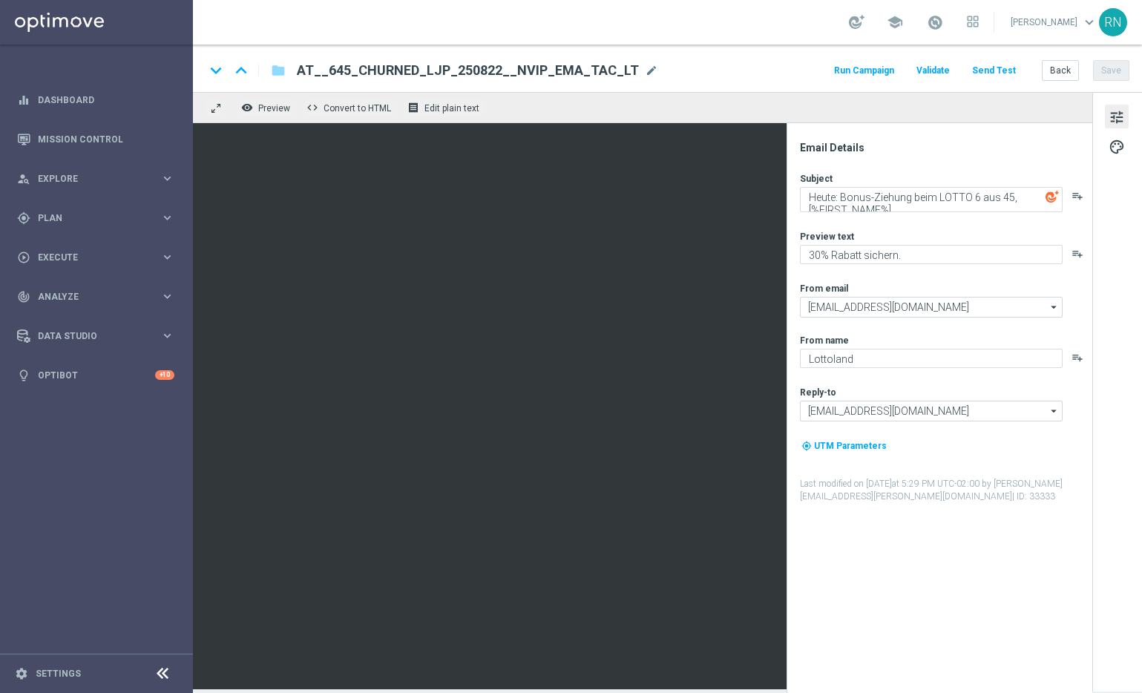
click at [998, 71] on button "Send Test" at bounding box center [993, 71] width 48 height 20
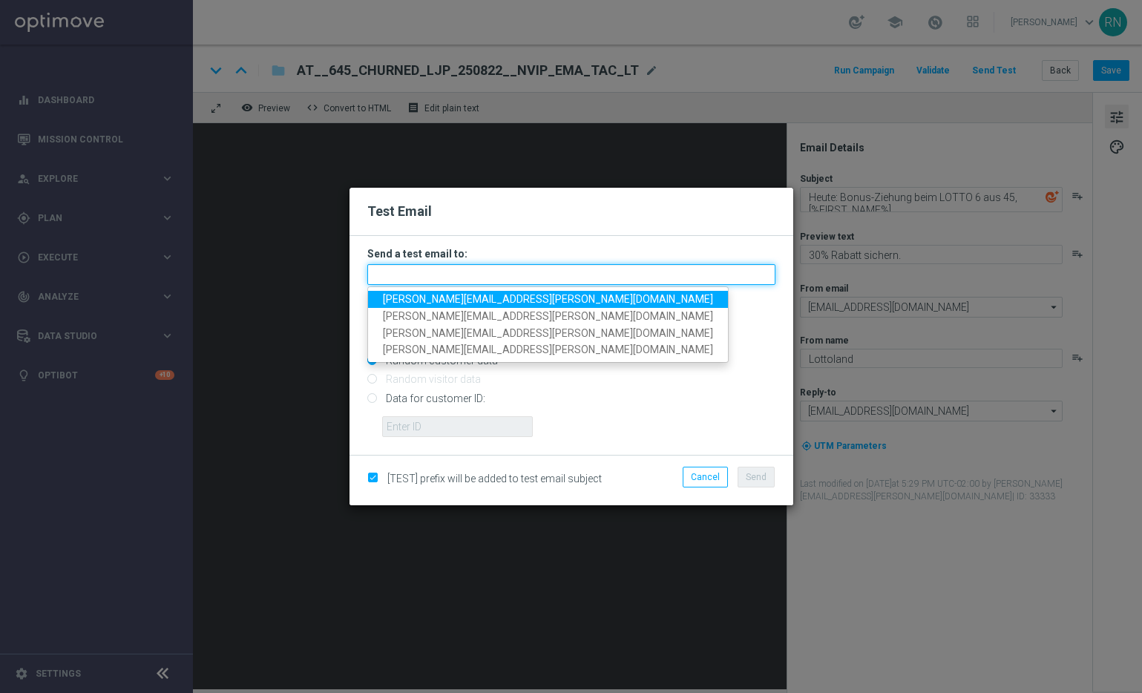
click at [520, 278] on input "text" at bounding box center [571, 274] width 408 height 21
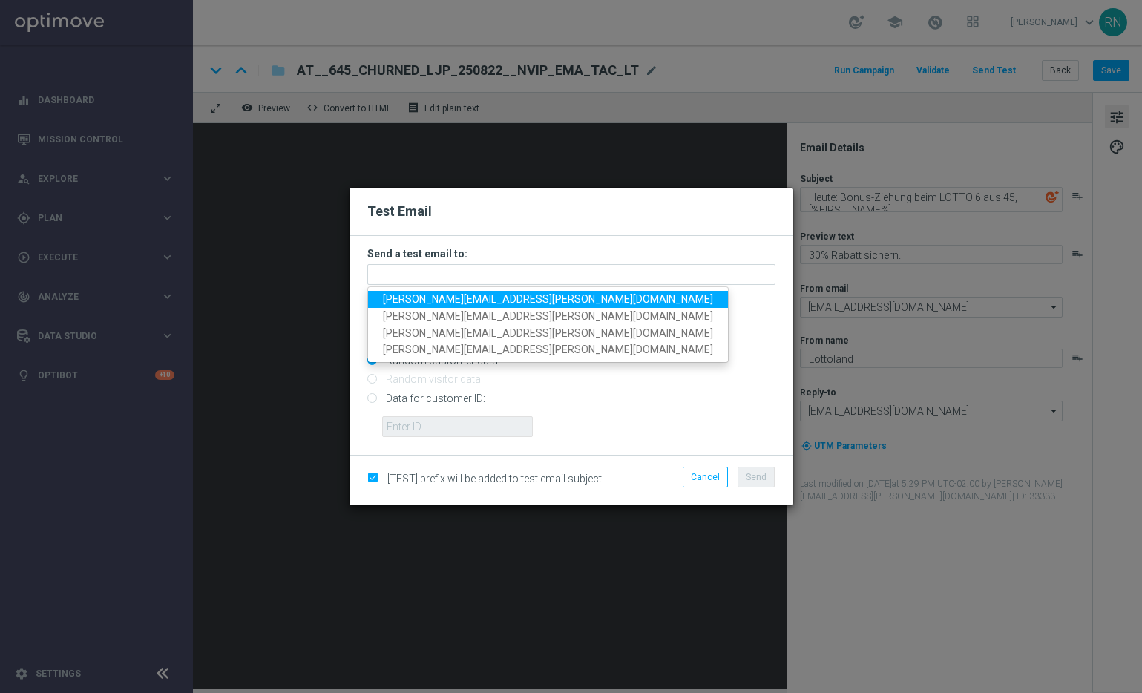
click at [469, 303] on span "[PERSON_NAME][EMAIL_ADDRESS][PERSON_NAME][DOMAIN_NAME]" at bounding box center [548, 299] width 330 height 12
type input "[PERSON_NAME][EMAIL_ADDRESS][PERSON_NAME][DOMAIN_NAME]"
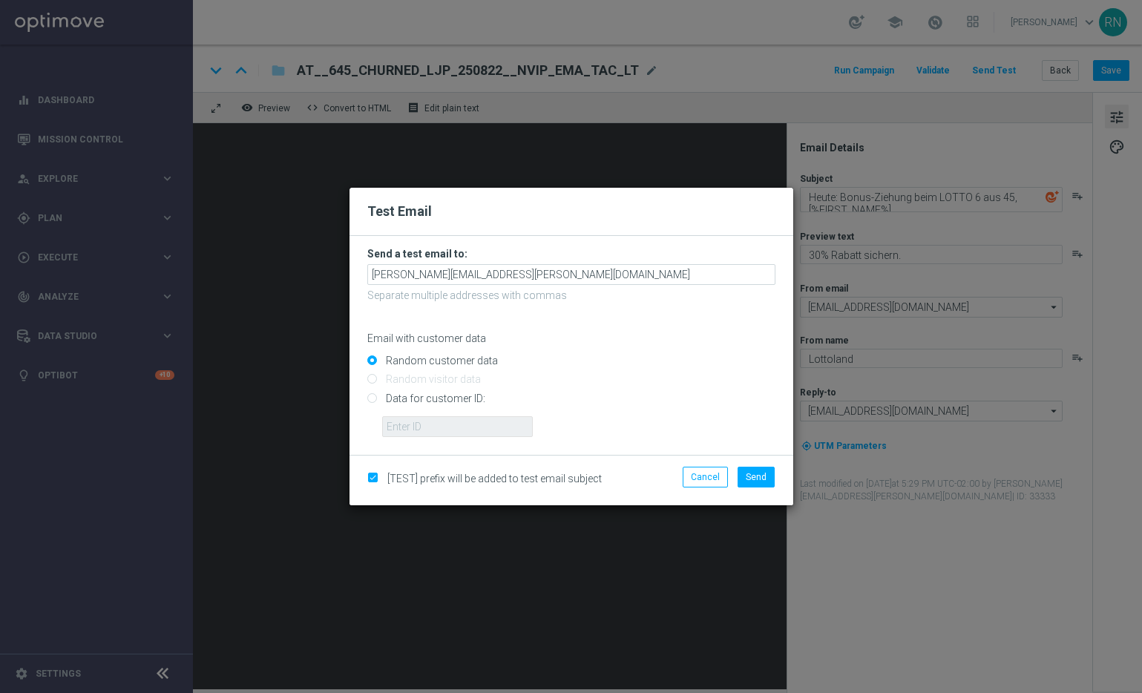
click at [434, 398] on input "Data for customer ID:" at bounding box center [571, 404] width 408 height 21
radio input "true"
click at [469, 425] on input "text" at bounding box center [457, 426] width 151 height 21
paste input "224105369"
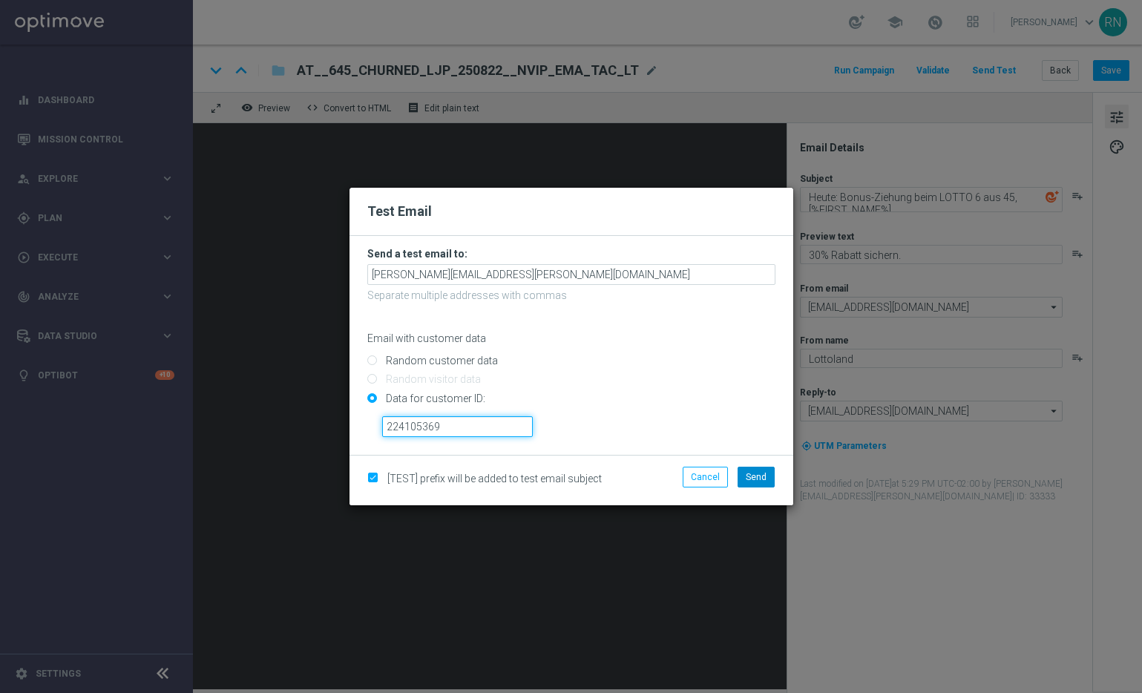
type input "224105369"
click at [760, 476] on span "Send" at bounding box center [755, 477] width 21 height 10
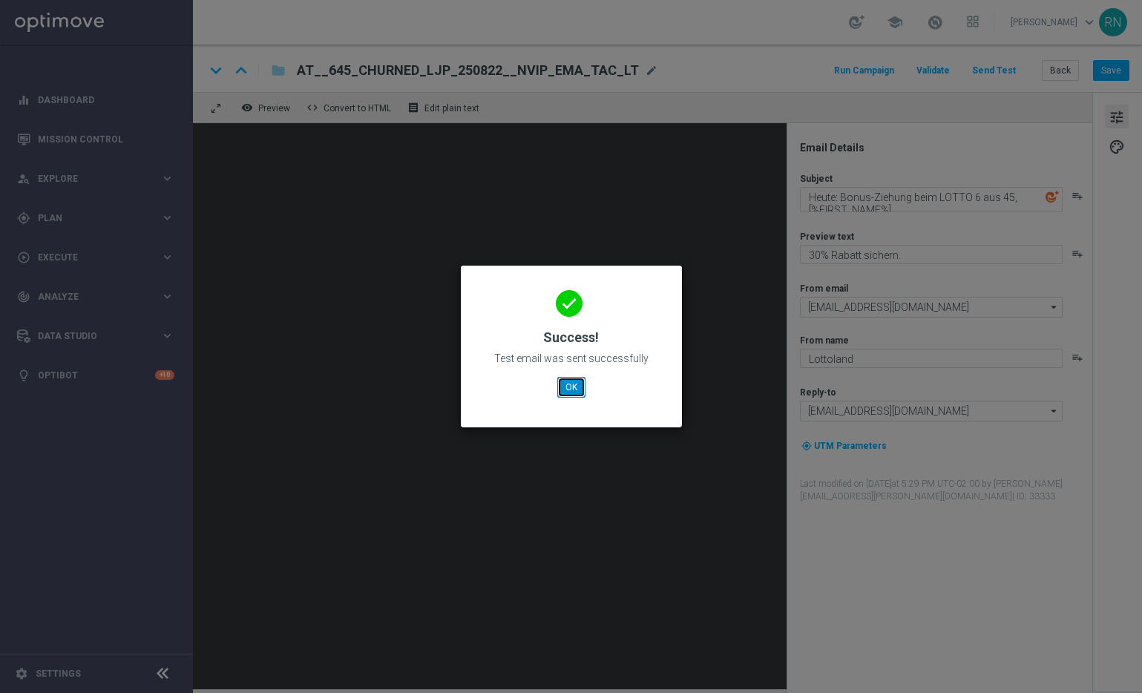
click at [576, 392] on button "OK" at bounding box center [571, 387] width 28 height 21
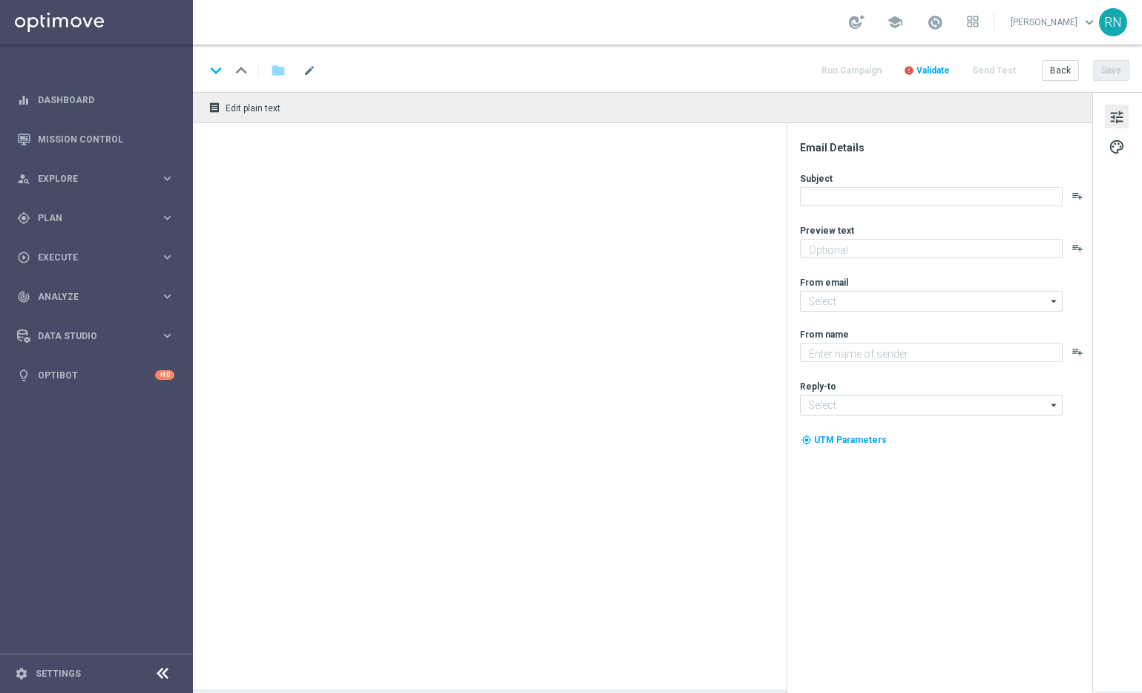
type textarea "LOTTO 6 aus 45 zum Sparpreis."
type input "[EMAIL_ADDRESS][DOMAIN_NAME]"
type textarea "Lottoland"
type input "[EMAIL_ADDRESS][DOMAIN_NAME]"
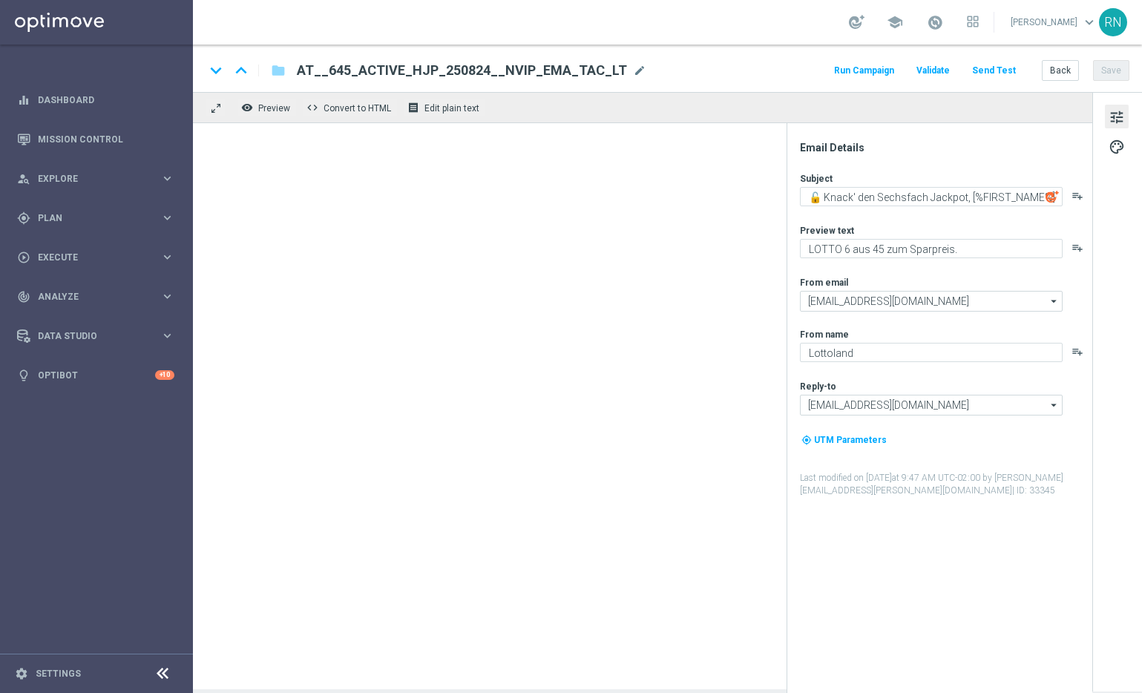
click at [783, 16] on div "school Ronny Niemann keyboard_arrow_down RN" at bounding box center [667, 22] width 949 height 45
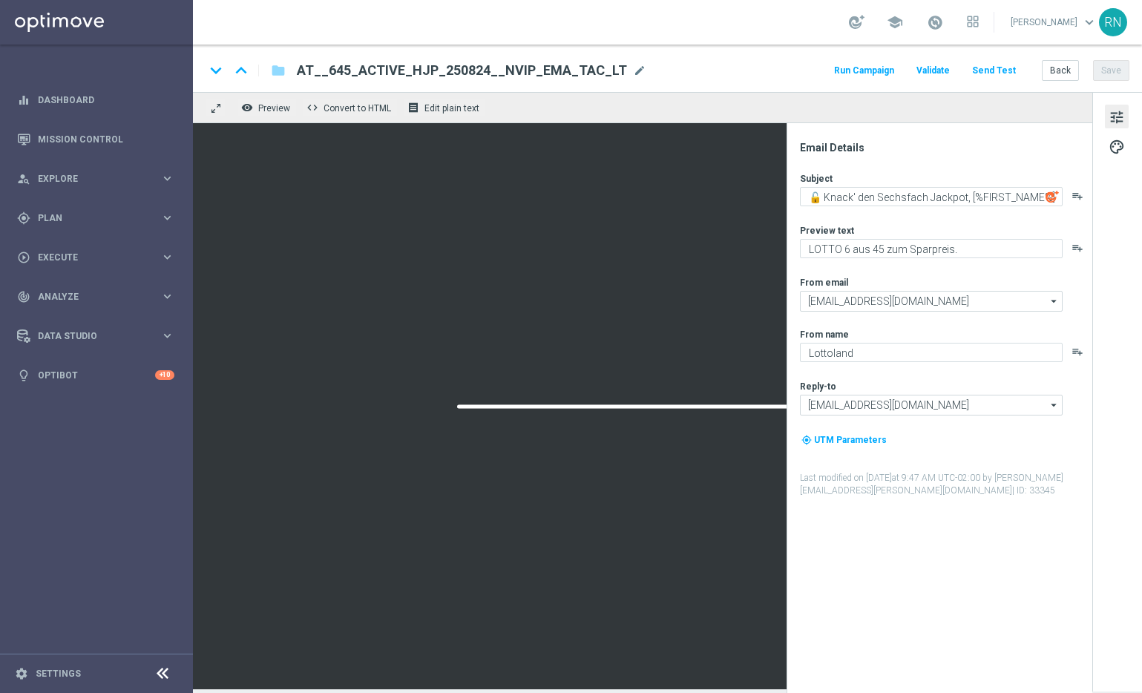
click at [1002, 69] on button "Send Test" at bounding box center [993, 71] width 48 height 20
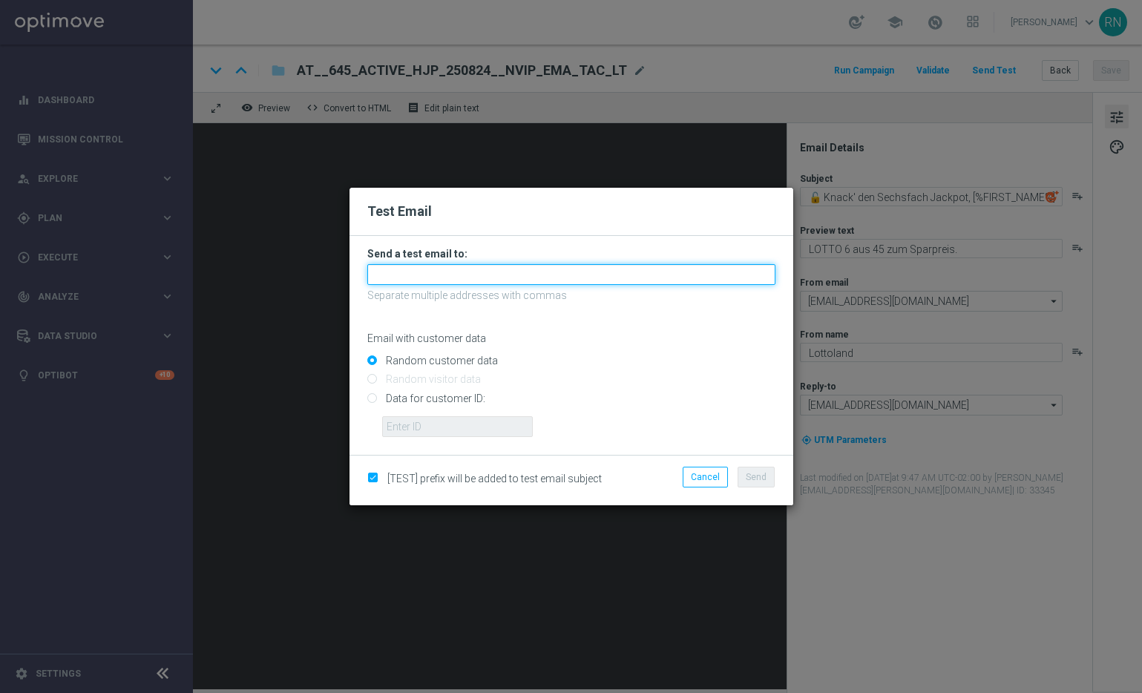
click at [548, 264] on input "text" at bounding box center [571, 274] width 408 height 21
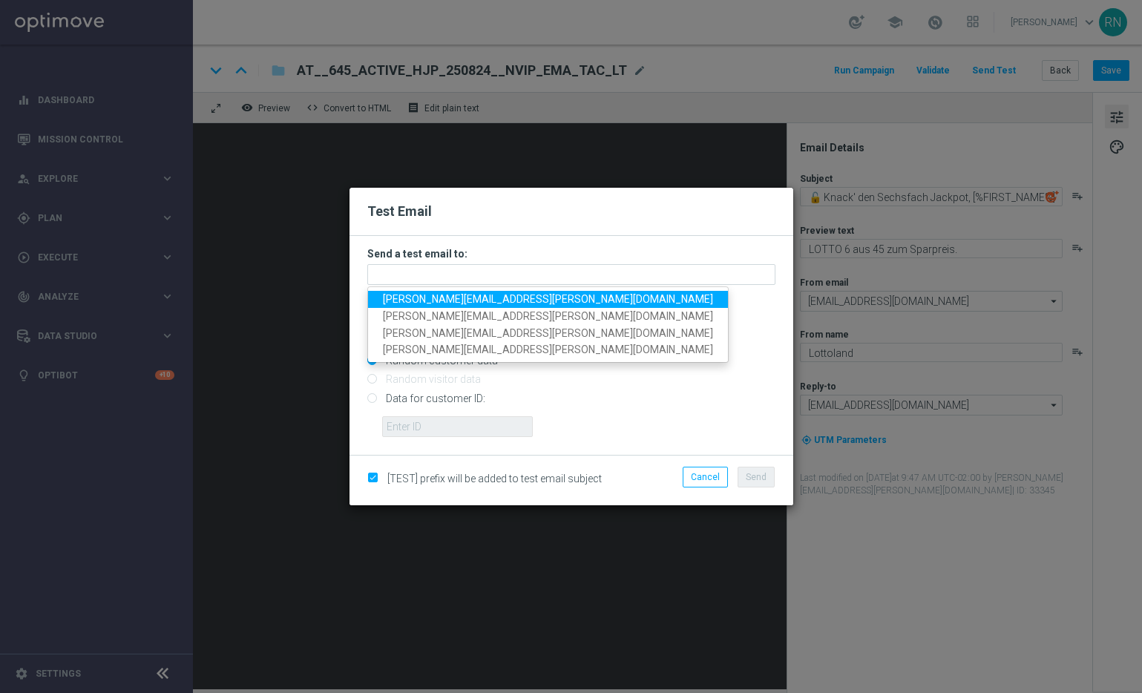
click at [495, 302] on span "[PERSON_NAME][EMAIL_ADDRESS][PERSON_NAME][DOMAIN_NAME]" at bounding box center [548, 299] width 330 height 12
type input "[PERSON_NAME][EMAIL_ADDRESS][PERSON_NAME][DOMAIN_NAME]"
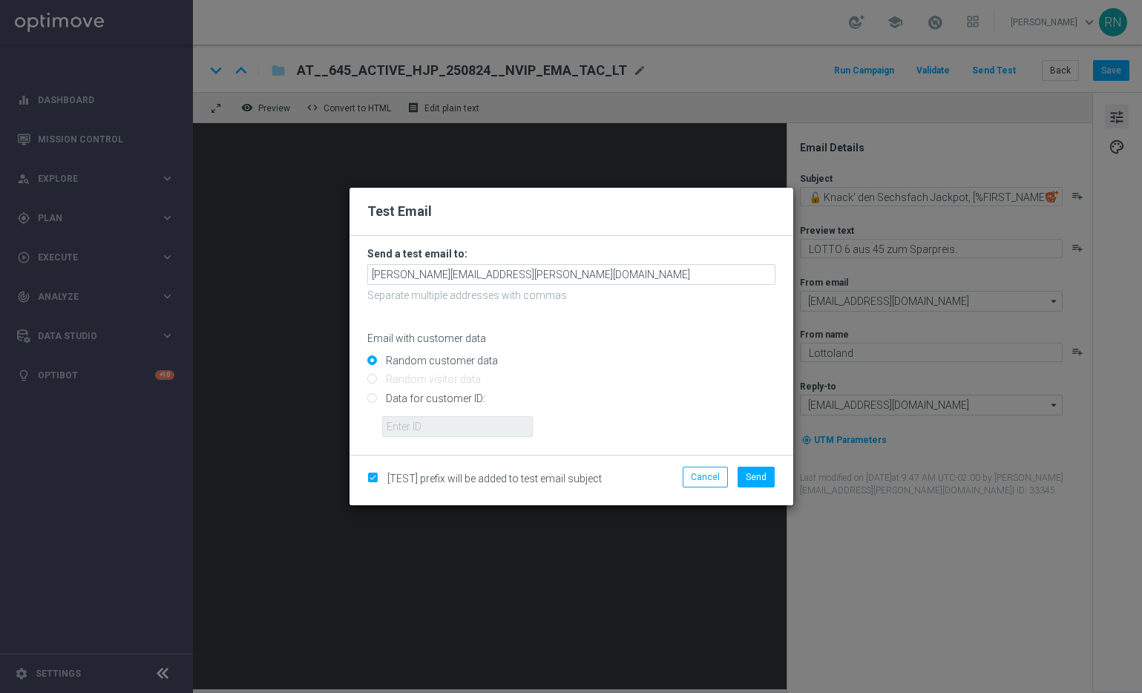
click at [419, 396] on input "Data for customer ID:" at bounding box center [571, 404] width 408 height 21
radio input "true"
click at [434, 431] on input "text" at bounding box center [457, 426] width 151 height 21
paste input "224105369"
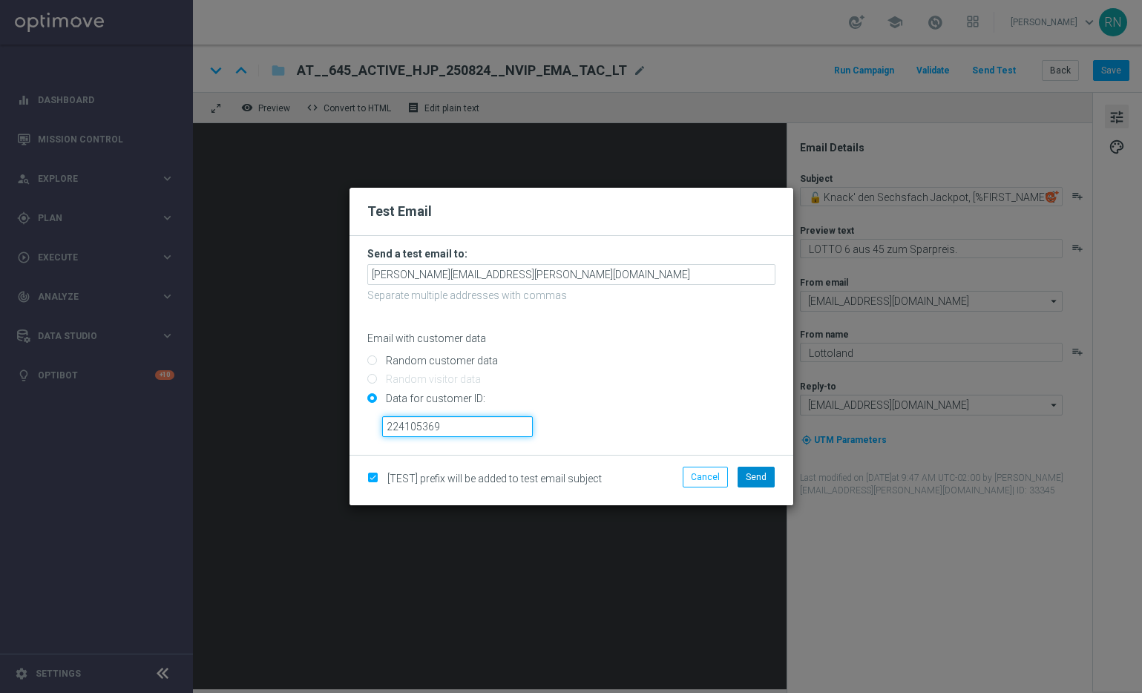
type input "224105369"
click at [751, 480] on span "Send" at bounding box center [755, 477] width 21 height 10
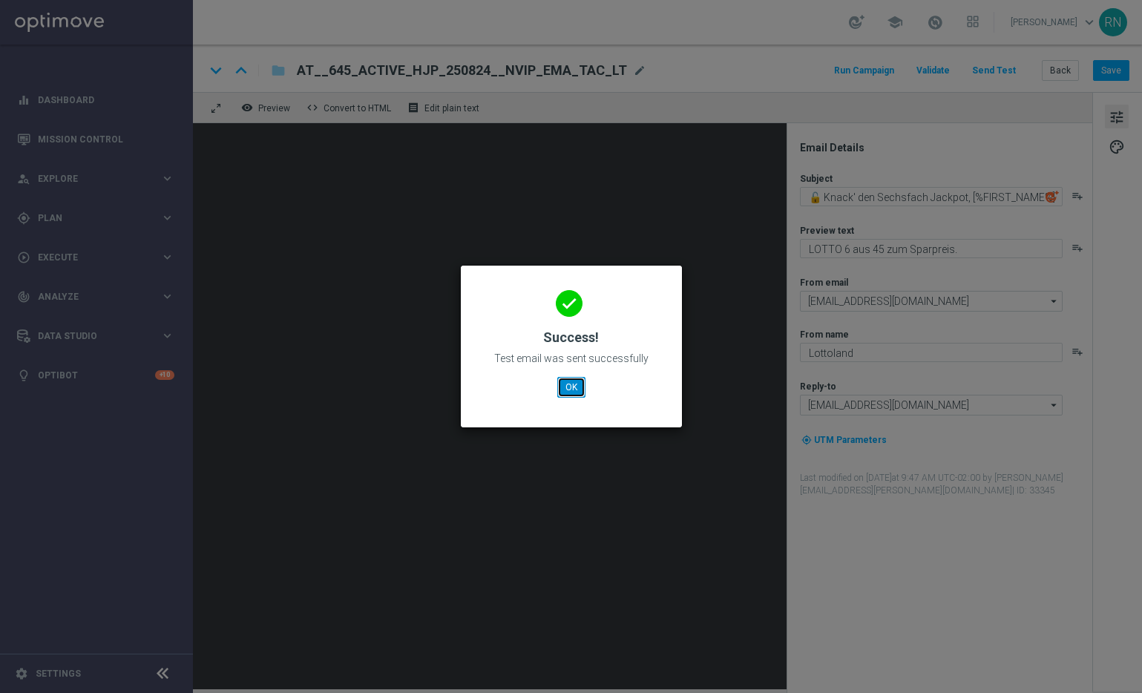
click at [574, 384] on button "OK" at bounding box center [571, 387] width 28 height 21
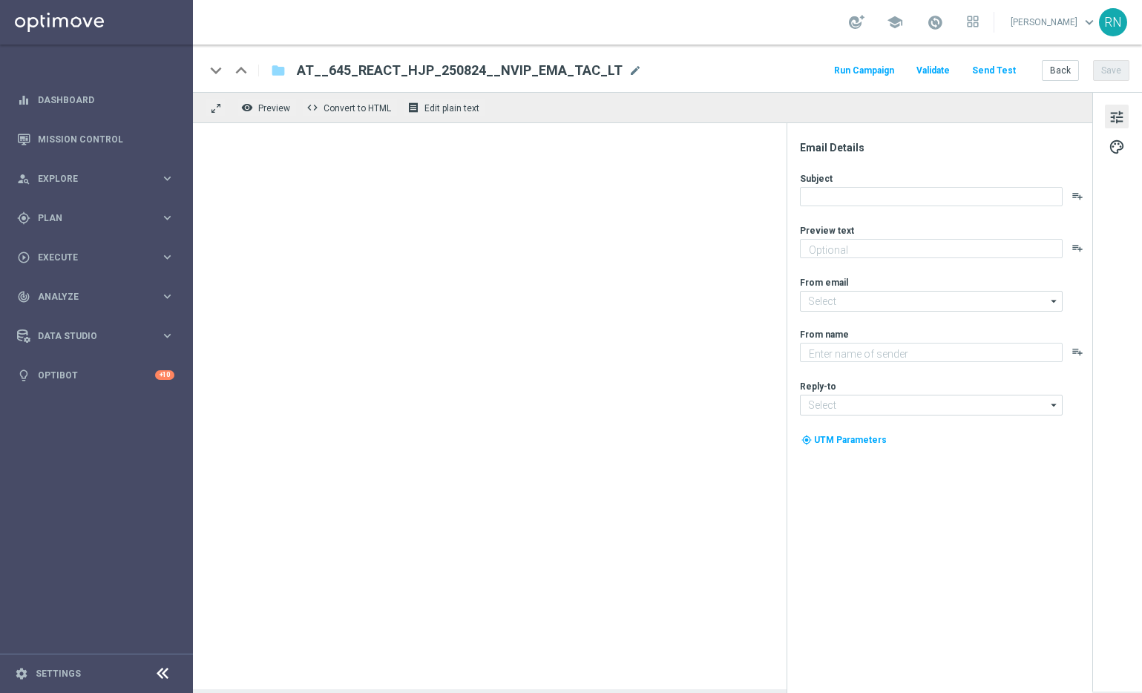
type textarea "LOTTO 6 aus 45 zum Sparpreis."
type input "[EMAIL_ADDRESS][DOMAIN_NAME]"
type textarea "Lottoland"
type input "[EMAIL_ADDRESS][DOMAIN_NAME]"
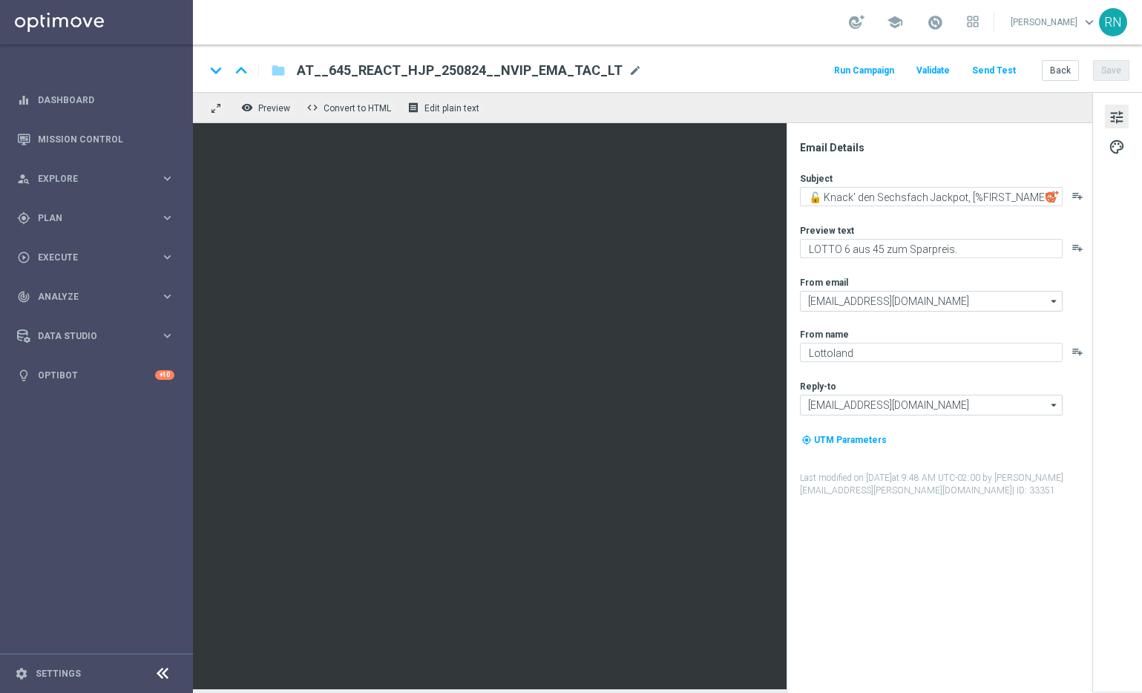
click at [992, 70] on button "Send Test" at bounding box center [993, 71] width 48 height 20
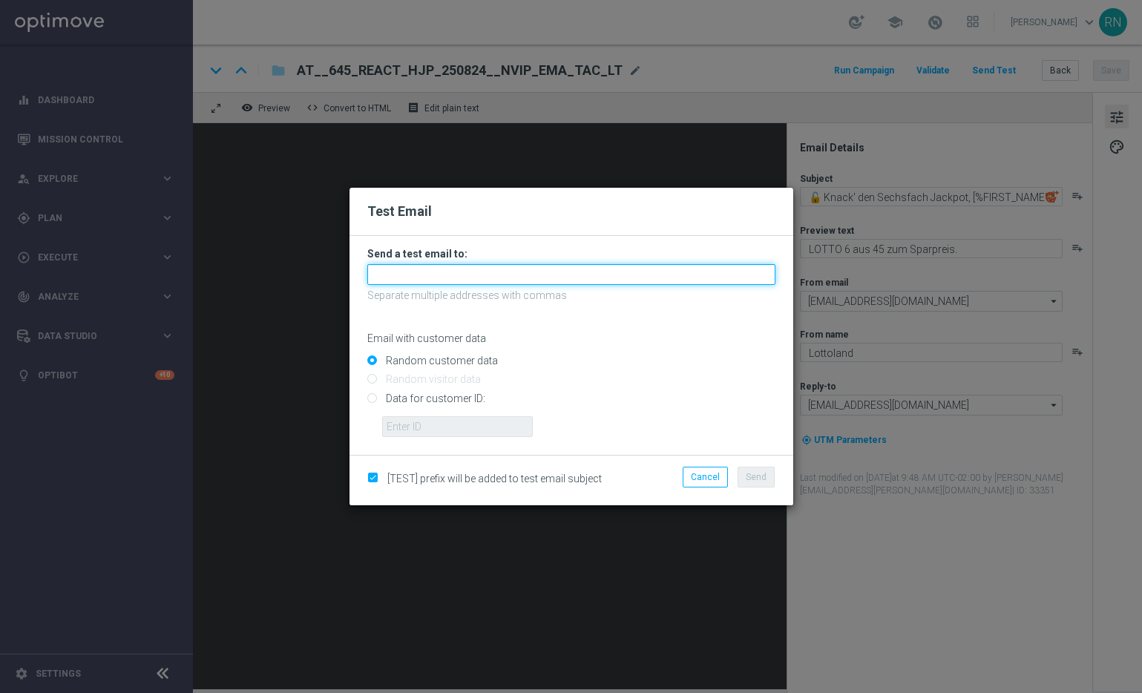
click at [421, 283] on input "text" at bounding box center [571, 274] width 408 height 21
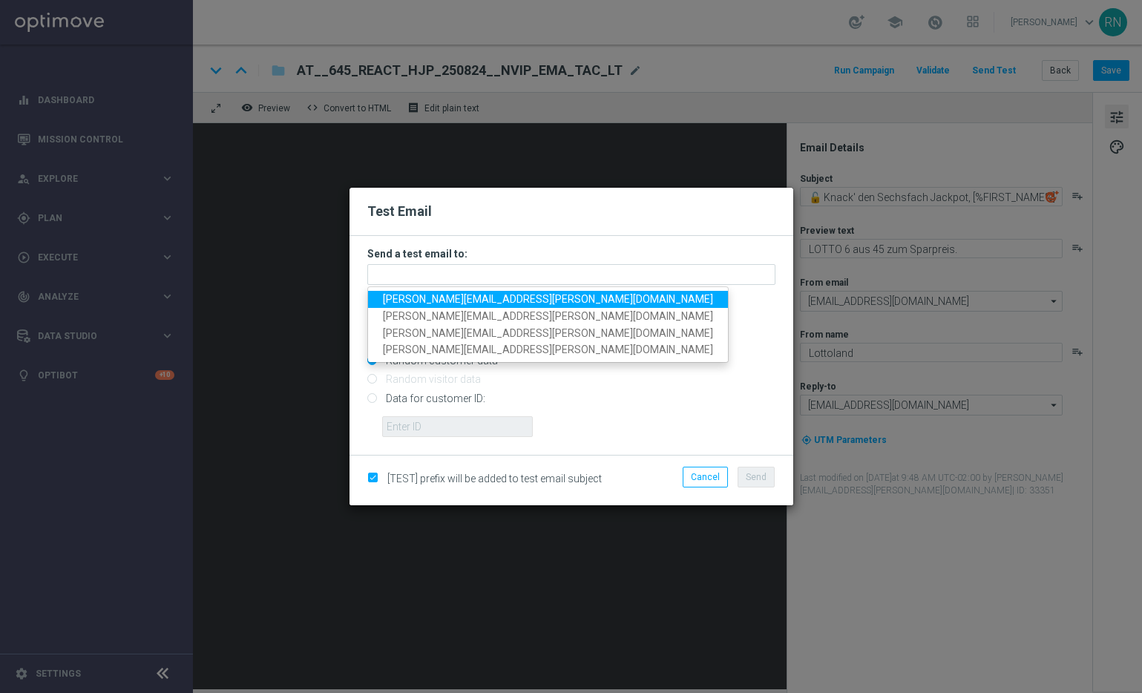
click at [449, 294] on span "[PERSON_NAME][EMAIL_ADDRESS][PERSON_NAME][DOMAIN_NAME]" at bounding box center [548, 299] width 330 height 12
type input "[PERSON_NAME][EMAIL_ADDRESS][PERSON_NAME][DOMAIN_NAME]"
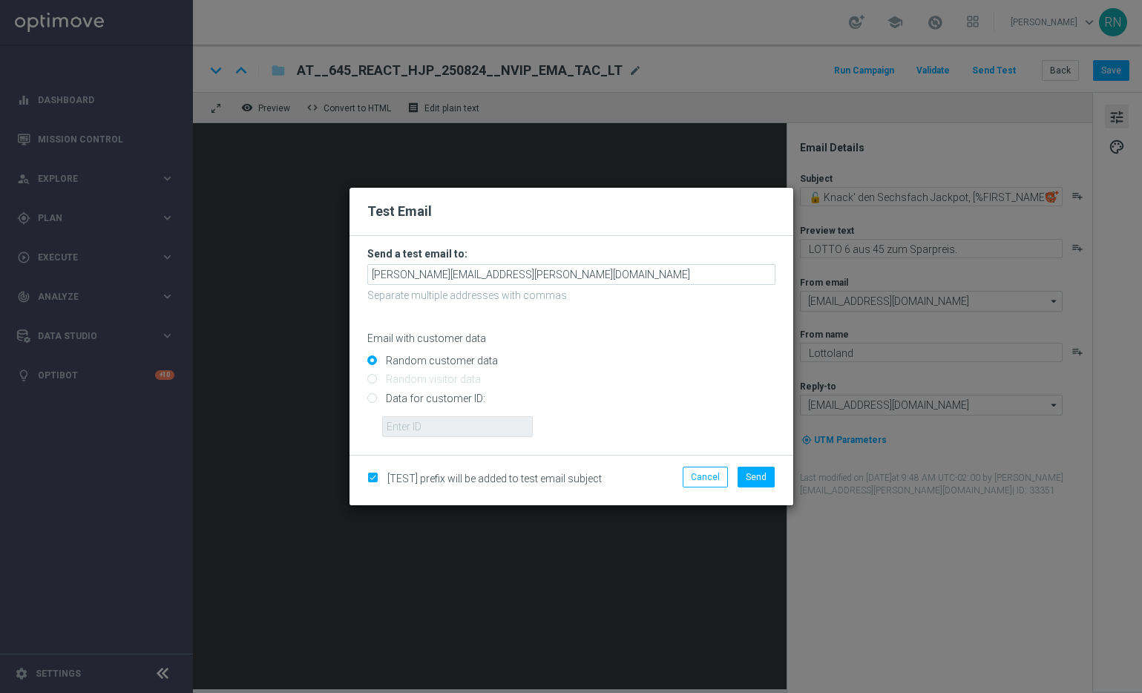
click at [428, 398] on input "Data for customer ID:" at bounding box center [571, 404] width 408 height 21
radio input "true"
click at [466, 426] on input "text" at bounding box center [457, 426] width 151 height 21
paste input "224105369"
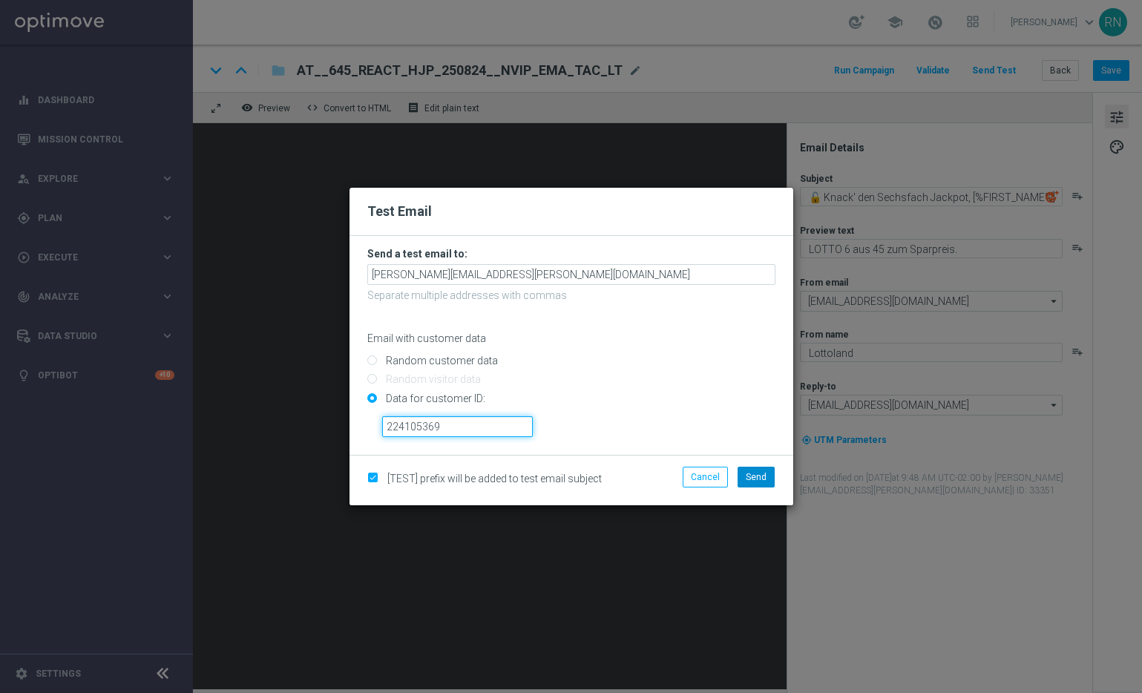
type input "224105369"
click at [756, 476] on span "Send" at bounding box center [755, 477] width 21 height 10
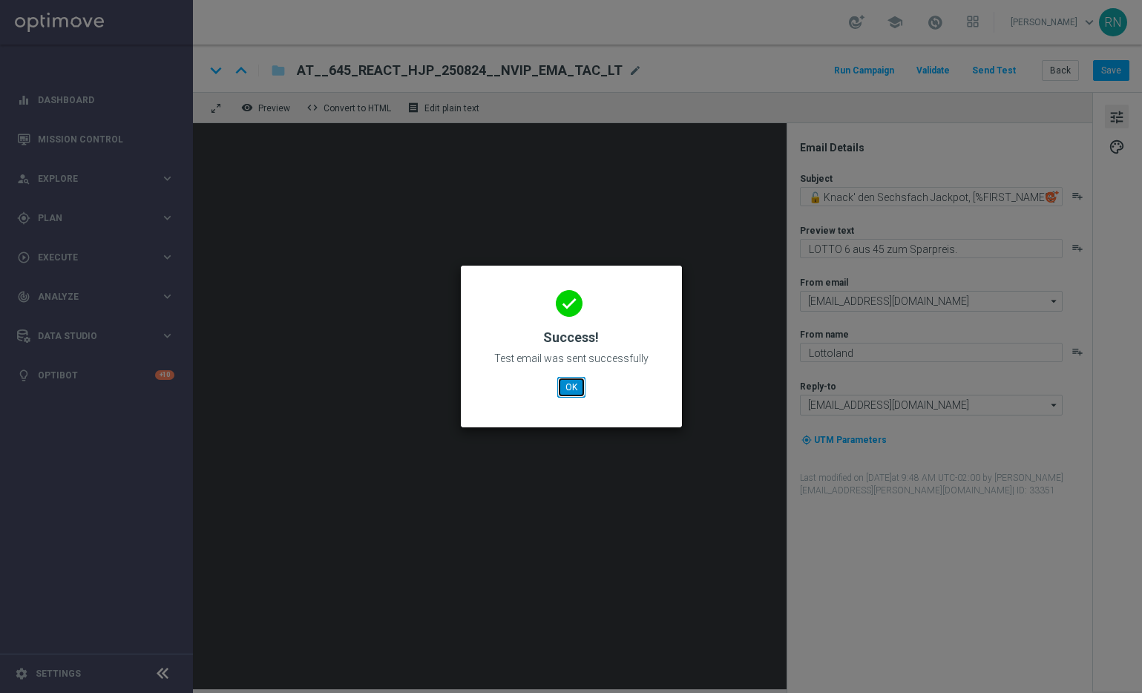
click at [570, 386] on button "OK" at bounding box center [571, 387] width 28 height 21
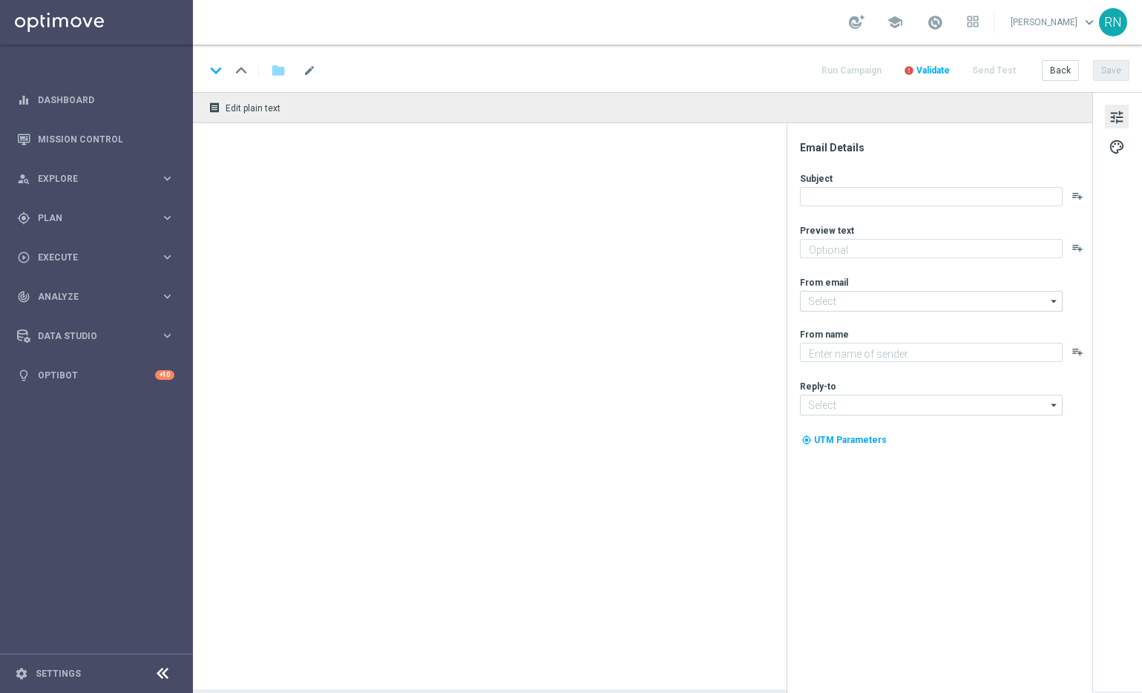
click at [797, 13] on div "school [PERSON_NAME] keyboard_arrow_down RN" at bounding box center [667, 22] width 949 height 45
type textarea "LOTTO 6 aus 45 zum Sparpreis."
type textarea "Lottoland"
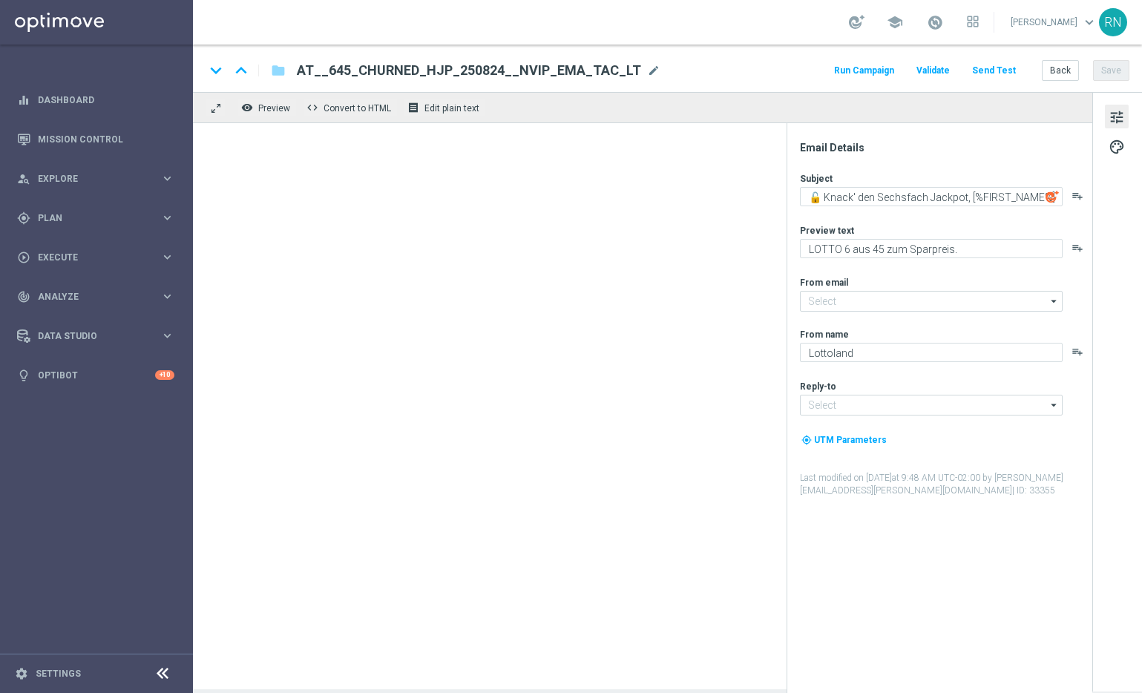
type input "[EMAIL_ADDRESS][DOMAIN_NAME]"
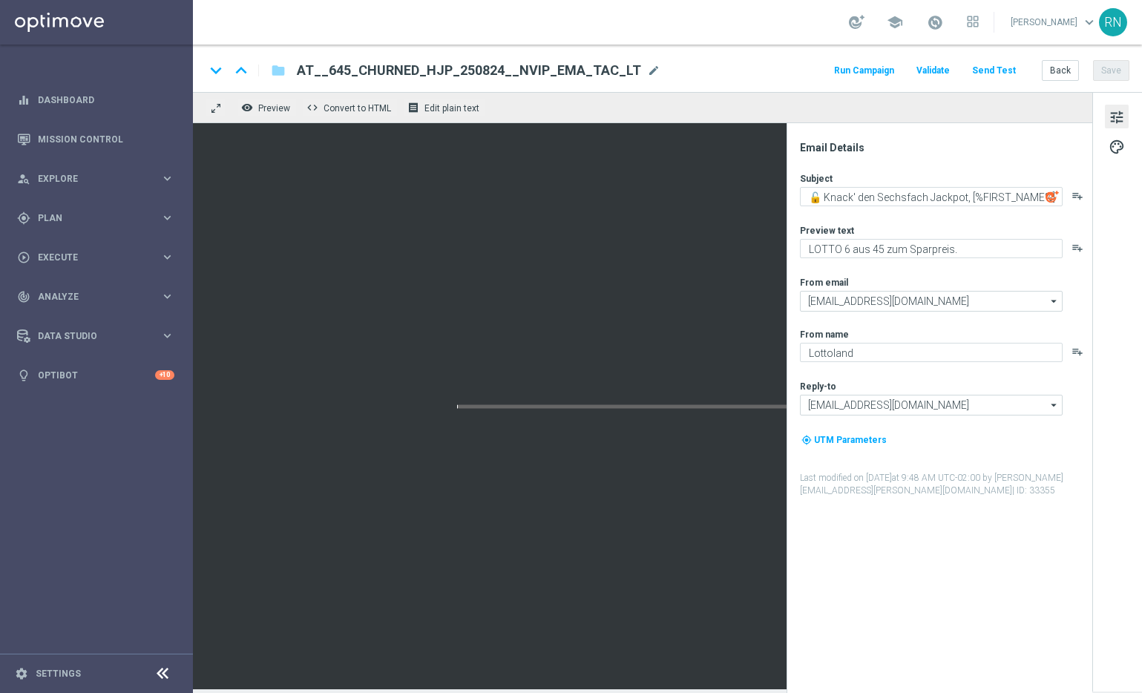
click at [1009, 69] on button "Send Test" at bounding box center [993, 71] width 48 height 20
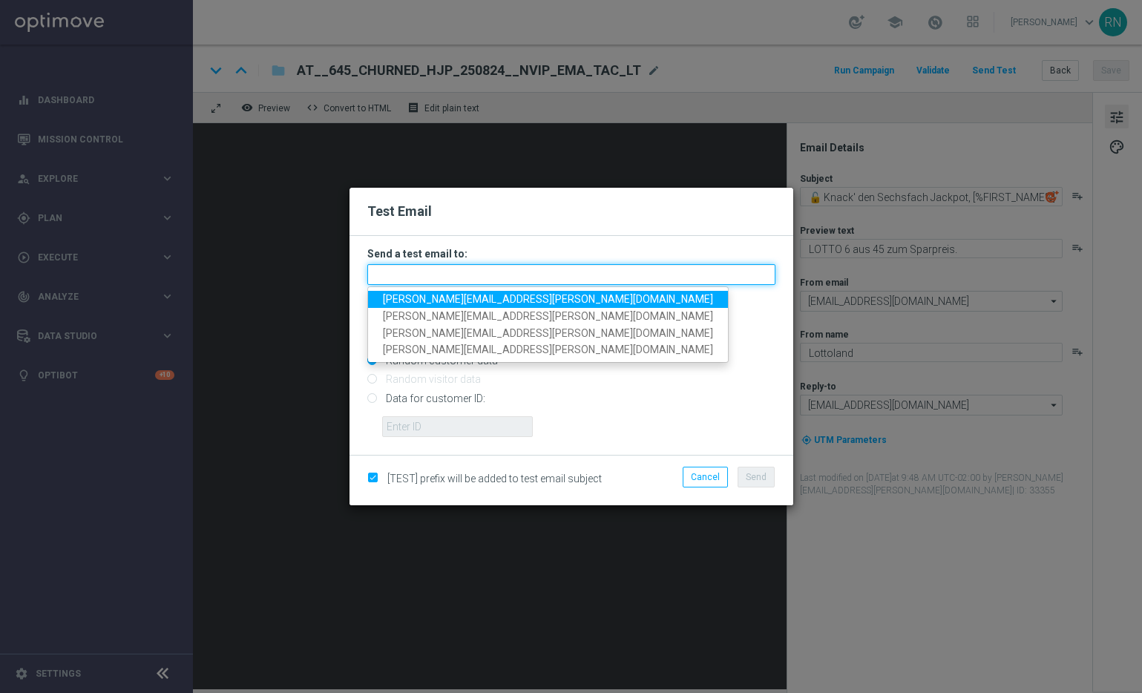
click at [567, 277] on input "text" at bounding box center [571, 274] width 408 height 21
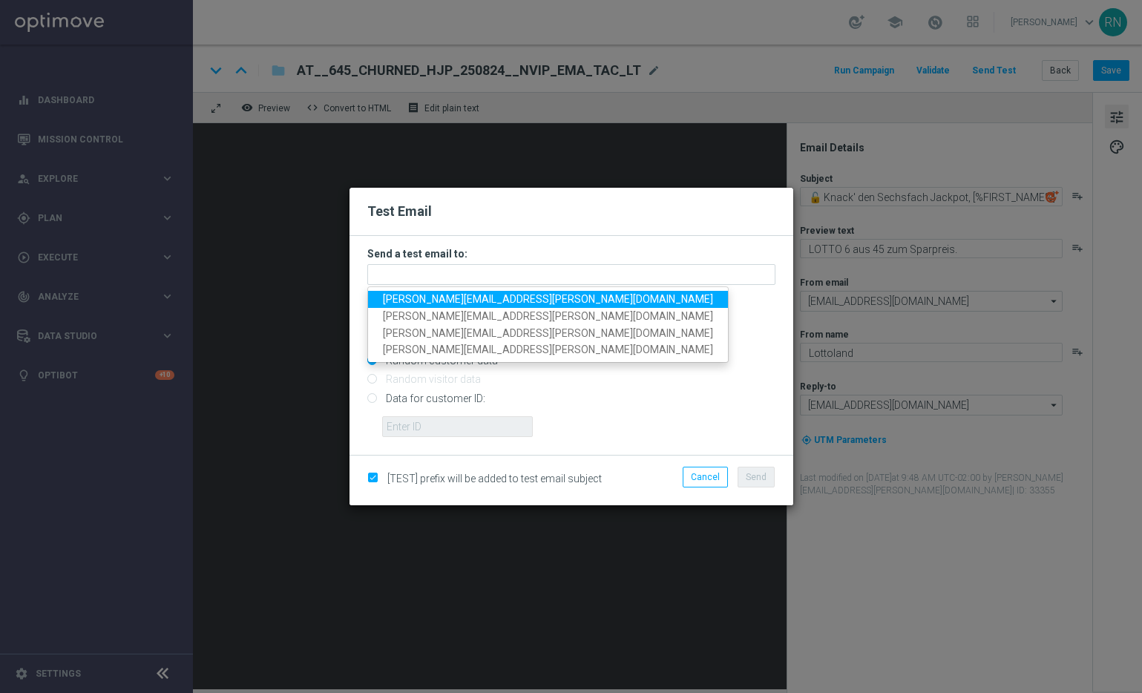
click at [504, 301] on span "[PERSON_NAME][EMAIL_ADDRESS][PERSON_NAME][DOMAIN_NAME]" at bounding box center [548, 299] width 330 height 12
type input "[PERSON_NAME][EMAIL_ADDRESS][PERSON_NAME][DOMAIN_NAME]"
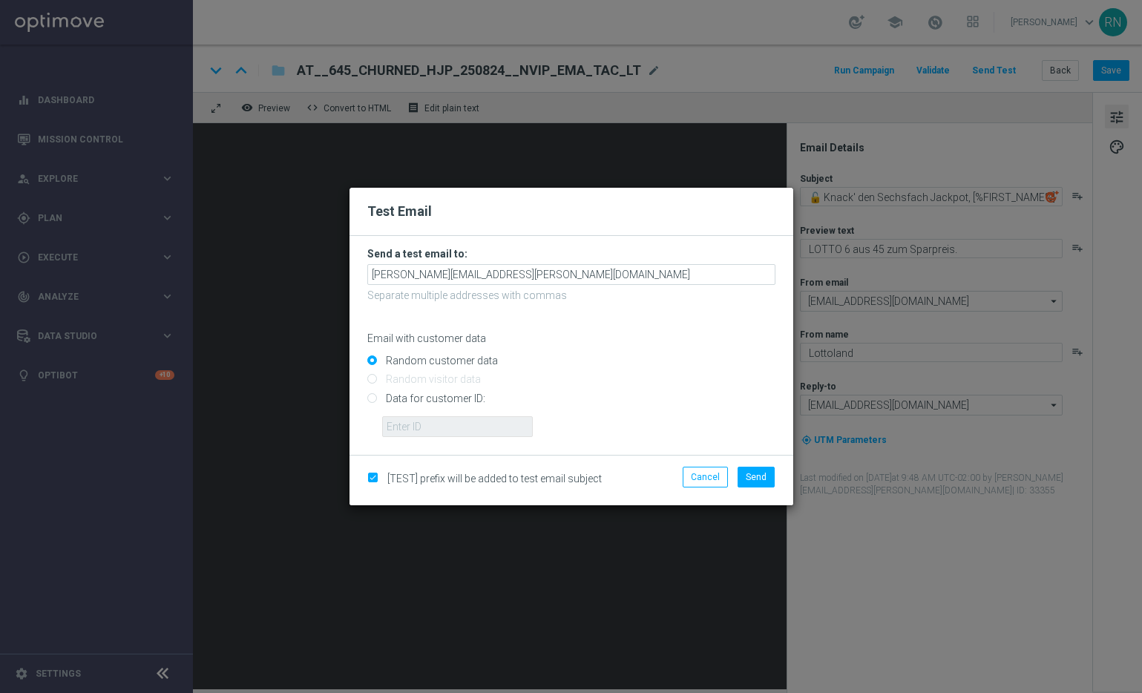
click at [424, 400] on input "Data for customer ID:" at bounding box center [571, 404] width 408 height 21
radio input "true"
click at [453, 420] on input "text" at bounding box center [457, 426] width 151 height 21
paste input "224105369"
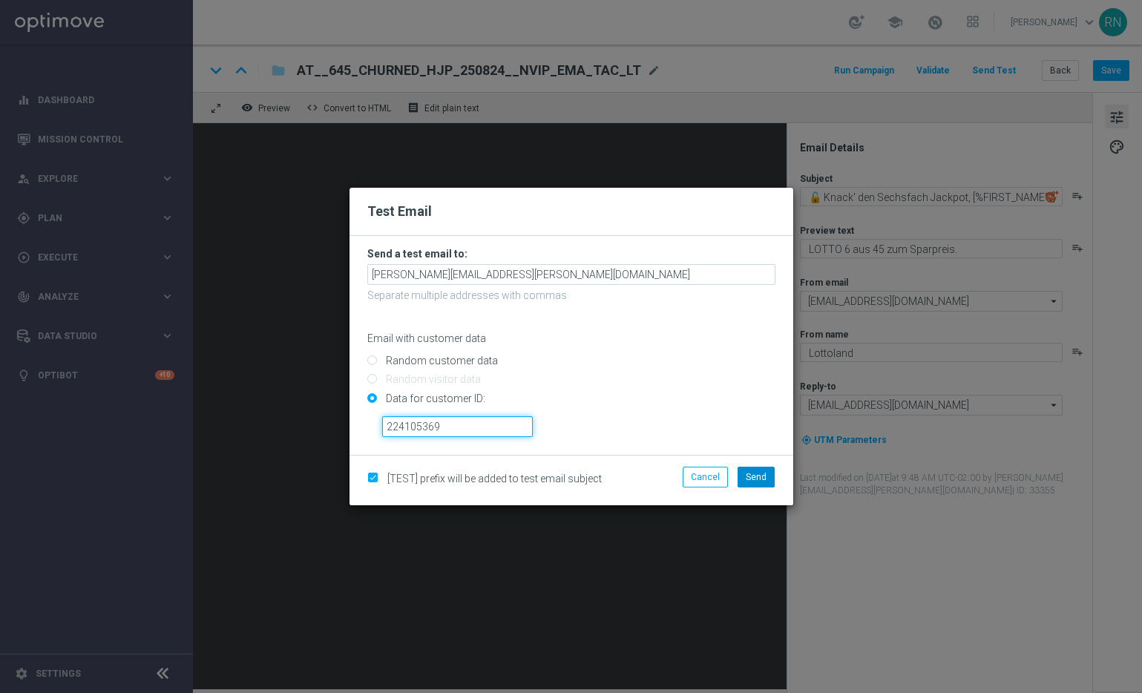
type input "224105369"
click at [751, 479] on span "Send" at bounding box center [755, 477] width 21 height 10
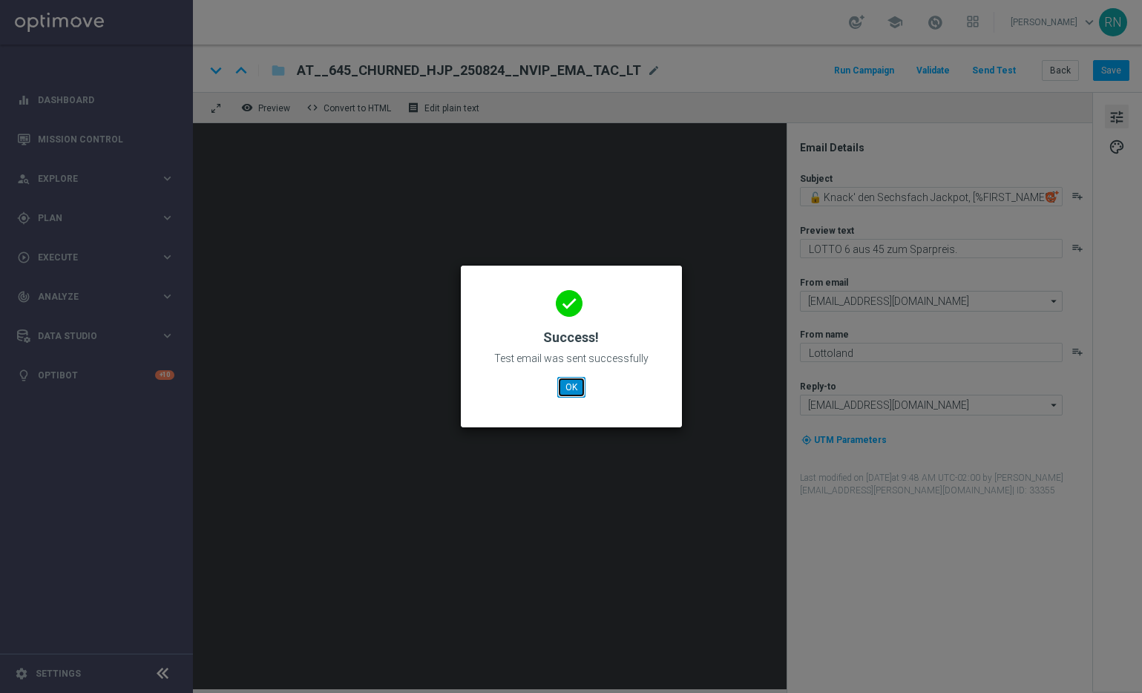
click at [569, 389] on button "OK" at bounding box center [571, 387] width 28 height 21
